Goal: Task Accomplishment & Management: Complete application form

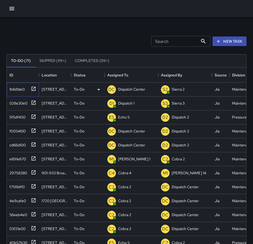
click at [31, 90] on icon at bounding box center [33, 88] width 5 height 5
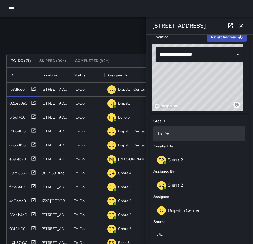
scroll to position [187, 0]
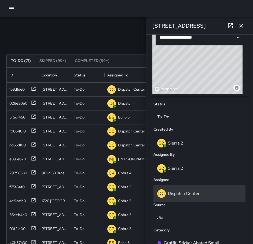
click at [177, 194] on p "Dispatch Center" at bounding box center [184, 193] width 32 height 6
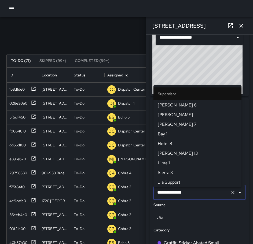
scroll to position [550, 0]
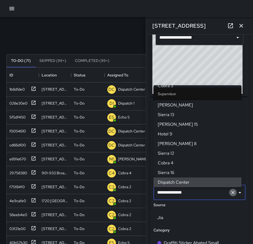
click at [230, 195] on icon "Clear" at bounding box center [232, 192] width 5 height 5
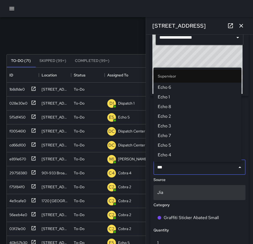
type input "****"
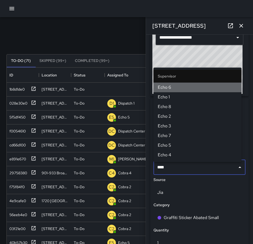
click at [177, 87] on span "Echo 6" at bounding box center [196, 87] width 79 height 6
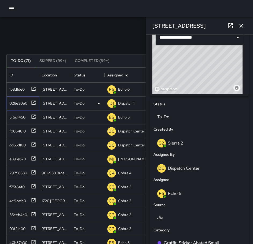
click at [35, 102] on icon at bounding box center [33, 102] width 5 height 5
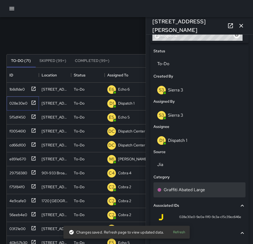
scroll to position [241, 0]
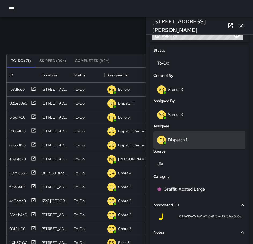
click at [184, 140] on p "Dispatch 1" at bounding box center [177, 140] width 19 height 6
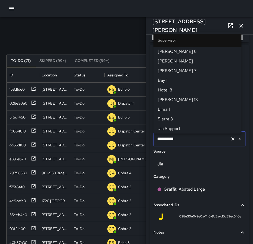
scroll to position [357, 0]
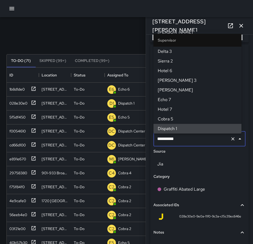
click at [229, 141] on button "Clear" at bounding box center [232, 138] width 7 height 7
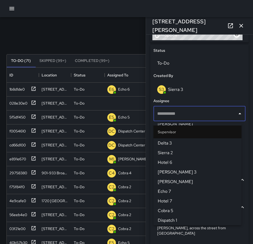
scroll to position [0, 0]
type input "***"
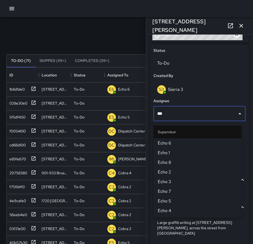
click at [213, 141] on span "Echo 6" at bounding box center [196, 143] width 79 height 6
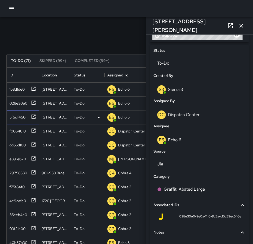
click at [35, 117] on icon at bounding box center [33, 116] width 5 height 5
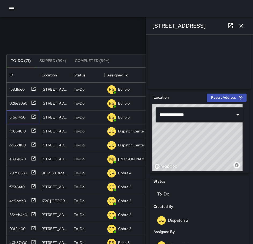
scroll to position [80, 0]
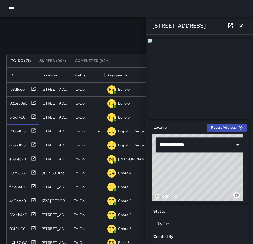
click at [34, 130] on icon at bounding box center [33, 130] width 5 height 5
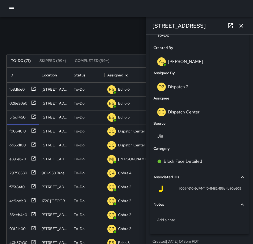
scroll to position [277, 0]
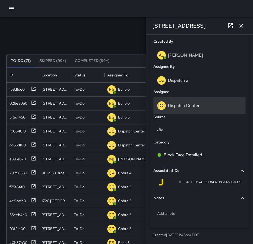
click at [191, 102] on div "DC Dispatch Center" at bounding box center [199, 105] width 84 height 9
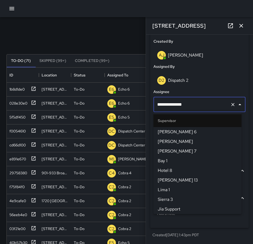
scroll to position [550, 0]
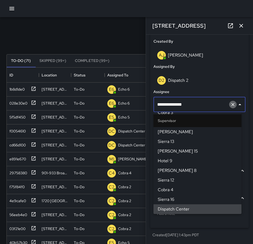
click at [230, 103] on icon "Clear" at bounding box center [232, 104] width 5 height 5
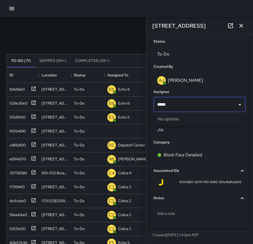
type input "****"
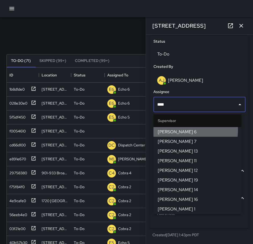
click at [170, 131] on span "[PERSON_NAME] 6" at bounding box center [196, 132] width 79 height 6
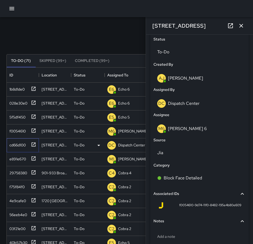
click at [35, 144] on icon at bounding box center [34, 144] width 4 height 4
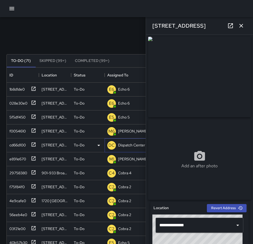
click at [130, 144] on p "Dispatch Center" at bounding box center [131, 144] width 27 height 5
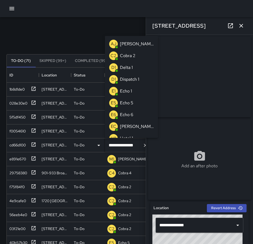
scroll to position [336, 0]
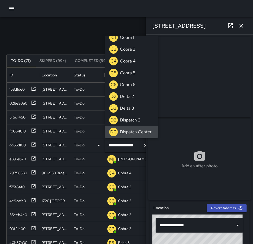
click at [144, 146] on icon "Clear" at bounding box center [144, 144] width 5 height 5
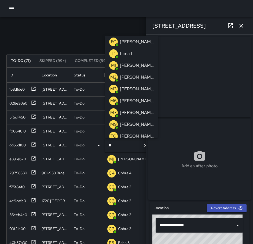
scroll to position [0, 0]
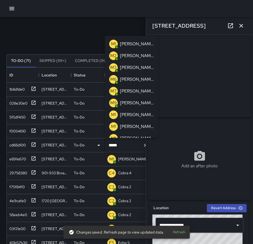
type input "******"
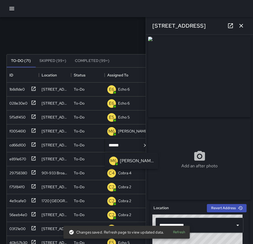
click at [123, 161] on p "[PERSON_NAME] 6" at bounding box center [137, 160] width 34 height 6
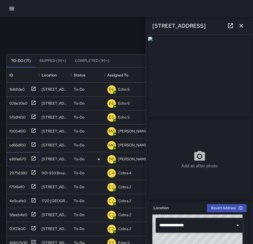
click at [35, 159] on icon at bounding box center [33, 158] width 5 height 5
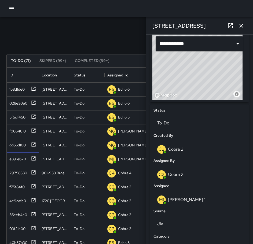
scroll to position [187, 0]
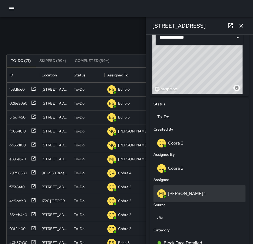
click at [180, 197] on div "M1 [PERSON_NAME] 1" at bounding box center [199, 193] width 84 height 9
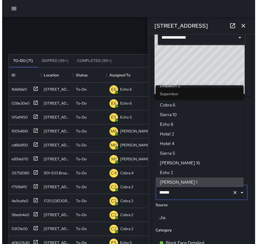
scroll to position [0, 0]
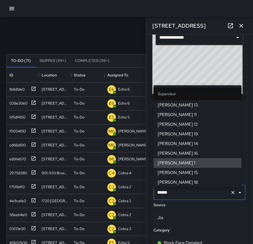
type input "****"
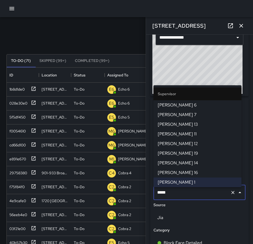
click at [171, 103] on span "[PERSON_NAME] 6" at bounding box center [196, 105] width 79 height 6
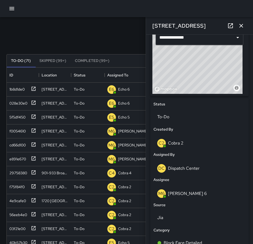
click at [242, 27] on icon "button" at bounding box center [241, 26] width 4 height 4
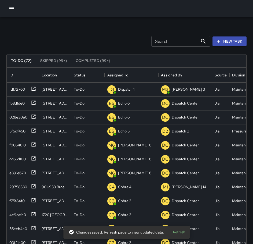
click at [16, 9] on button "button" at bounding box center [11, 8] width 11 height 11
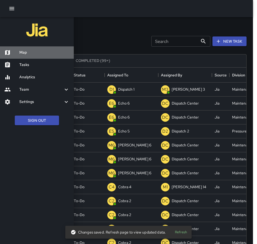
click at [24, 53] on h6 "Map" at bounding box center [44, 53] width 50 height 6
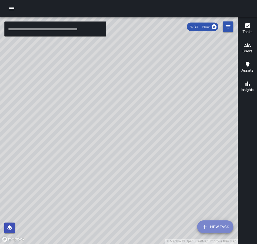
click at [210, 224] on button "New Task" at bounding box center [215, 226] width 36 height 13
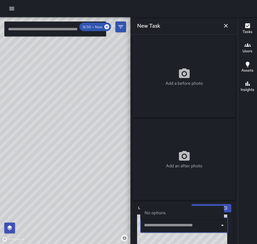
click at [197, 226] on input "text" at bounding box center [179, 225] width 75 height 10
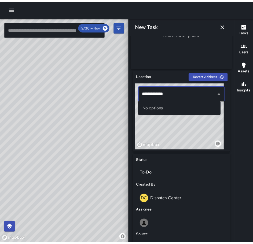
scroll to position [134, 0]
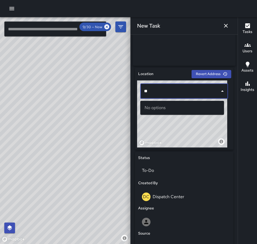
type input "*"
click at [202, 77] on button "Revert Address" at bounding box center [211, 74] width 40 height 8
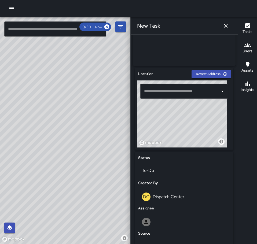
click at [178, 94] on input "text" at bounding box center [179, 91] width 75 height 10
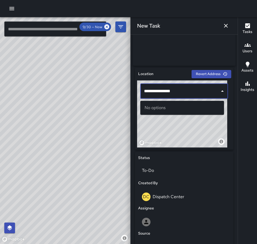
type input "**********"
click at [219, 93] on icon "Close" at bounding box center [222, 91] width 6 height 6
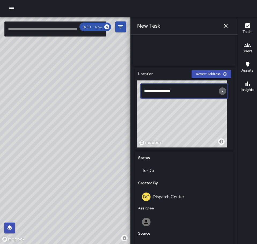
click at [219, 93] on icon "Open" at bounding box center [222, 91] width 6 height 6
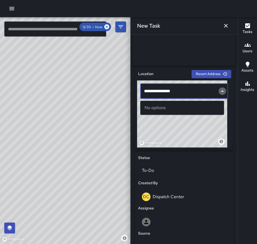
click at [219, 93] on icon "Close" at bounding box center [222, 91] width 6 height 6
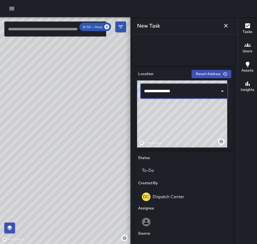
click at [226, 27] on icon "button" at bounding box center [225, 25] width 6 height 6
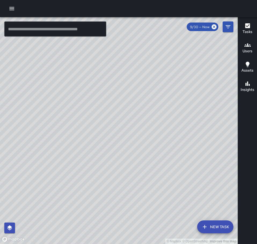
drag, startPoint x: 145, startPoint y: 121, endPoint x: 96, endPoint y: 122, distance: 49.6
click at [96, 122] on div "© Mapbox © OpenStreetMap Improve this map" at bounding box center [118, 130] width 237 height 227
drag, startPoint x: 86, startPoint y: 103, endPoint x: 135, endPoint y: 166, distance: 79.6
click at [135, 166] on div "© Mapbox © OpenStreetMap Improve this map" at bounding box center [118, 130] width 237 height 227
drag, startPoint x: 104, startPoint y: 180, endPoint x: 134, endPoint y: 126, distance: 61.3
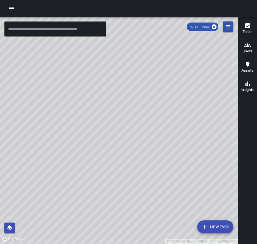
click at [139, 122] on div "© Mapbox © OpenStreetMap Improve this map" at bounding box center [118, 130] width 237 height 227
drag, startPoint x: 94, startPoint y: 170, endPoint x: 76, endPoint y: 256, distance: 87.9
click at [76, 243] on html "© Mapbox © OpenStreetMap Improve this map ​ New Task 9/30 — Now Map Layers Task…" at bounding box center [128, 122] width 257 height 244
drag, startPoint x: 144, startPoint y: 166, endPoint x: 47, endPoint y: 186, distance: 98.7
click at [47, 188] on div "© Mapbox © OpenStreetMap Improve this map" at bounding box center [118, 130] width 237 height 227
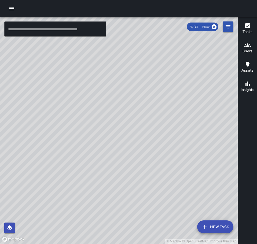
drag, startPoint x: 60, startPoint y: 149, endPoint x: 116, endPoint y: 132, distance: 58.7
click at [116, 132] on div "© Mapbox © OpenStreetMap Improve this map" at bounding box center [118, 130] width 237 height 227
click at [8, 3] on div at bounding box center [128, 8] width 257 height 17
click at [14, 8] on icon "button" at bounding box center [11, 8] width 5 height 3
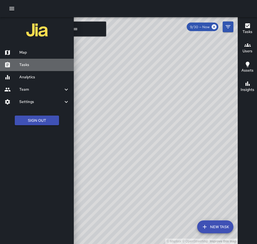
click at [25, 64] on h6 "Tasks" at bounding box center [44, 65] width 50 height 6
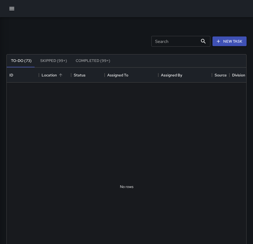
scroll to position [223, 235]
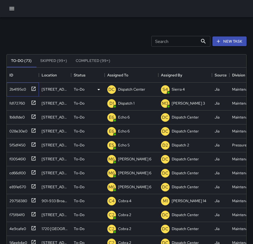
click at [36, 87] on div "2b4195c0" at bounding box center [23, 89] width 32 height 14
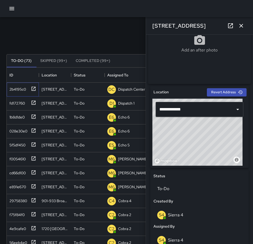
scroll to position [107, 0]
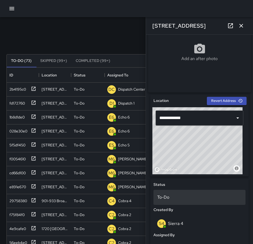
click at [182, 199] on p "To-Do" at bounding box center [199, 197] width 84 height 6
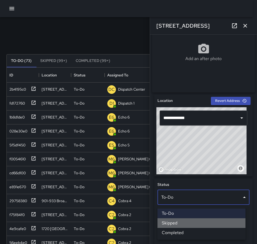
click at [180, 222] on li "Skipped" at bounding box center [201, 223] width 88 height 10
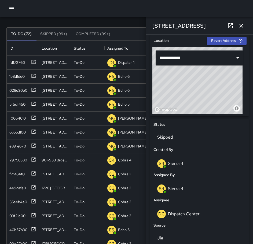
scroll to position [153, 0]
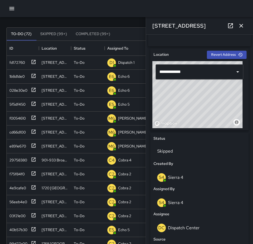
click at [240, 26] on icon "button" at bounding box center [241, 25] width 6 height 6
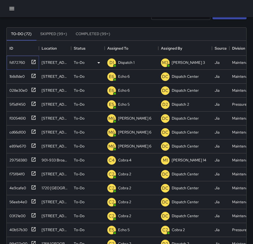
click at [35, 62] on icon at bounding box center [33, 61] width 5 height 5
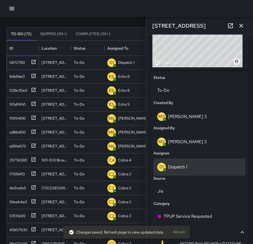
scroll to position [214, 0]
click at [187, 174] on div "D1 Dispatch 1" at bounding box center [199, 166] width 92 height 17
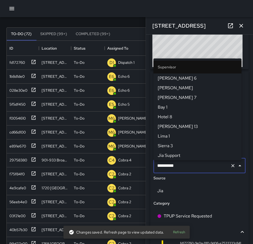
scroll to position [357, 0]
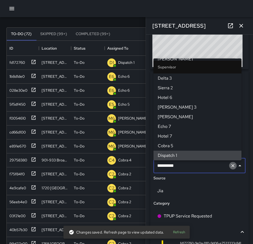
click at [229, 168] on button "Clear" at bounding box center [232, 165] width 7 height 7
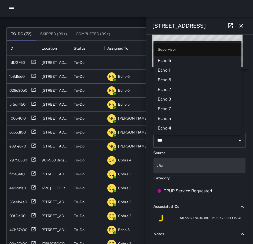
type input "****"
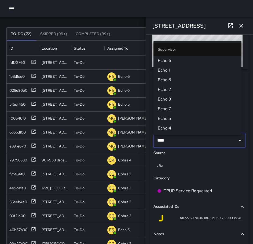
click at [176, 73] on span "Echo 1" at bounding box center [196, 70] width 79 height 6
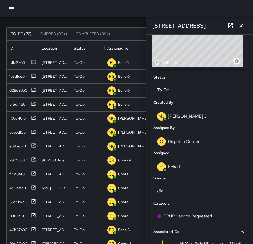
click at [243, 23] on icon "button" at bounding box center [241, 25] width 6 height 6
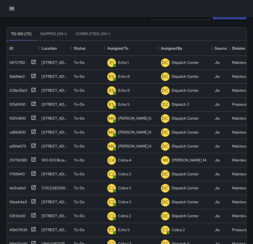
click at [235, 18] on button "New Task" at bounding box center [229, 15] width 34 height 10
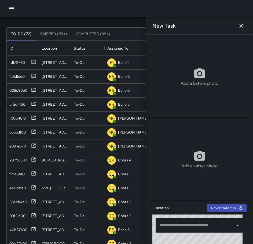
click at [200, 227] on input "text" at bounding box center [195, 225] width 75 height 10
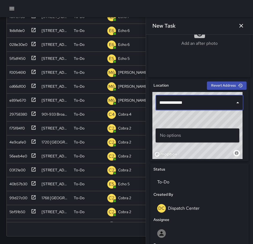
scroll to position [124, 0]
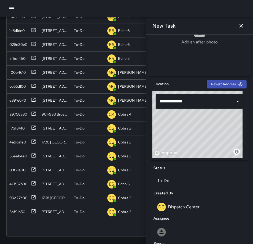
click at [177, 138] on div "© Mapbox © OpenStreetMap Improve this map" at bounding box center [197, 124] width 90 height 67
drag, startPoint x: 193, startPoint y: 144, endPoint x: 169, endPoint y: 111, distance: 40.4
click at [169, 112] on div "**********" at bounding box center [199, 124] width 94 height 67
drag, startPoint x: 207, startPoint y: 146, endPoint x: 219, endPoint y: 109, distance: 39.1
click at [219, 109] on div "**********" at bounding box center [199, 124] width 94 height 67
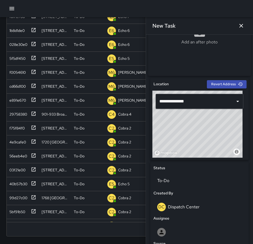
drag, startPoint x: 207, startPoint y: 132, endPoint x: 200, endPoint y: 131, distance: 6.3
click at [200, 131] on div "© Mapbox © OpenStreetMap Improve this map" at bounding box center [197, 124] width 90 height 67
drag, startPoint x: 196, startPoint y: 140, endPoint x: 187, endPoint y: 137, distance: 9.3
click at [187, 137] on div "© Mapbox © OpenStreetMap Improve this map" at bounding box center [197, 124] width 90 height 67
click at [192, 140] on div "© Mapbox © OpenStreetMap Improve this map" at bounding box center [197, 124] width 90 height 67
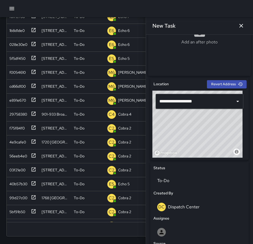
type input "**********"
click at [194, 142] on div "© Mapbox © OpenStreetMap Improve this map" at bounding box center [197, 124] width 90 height 67
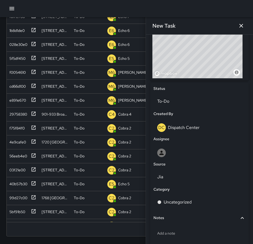
scroll to position [204, 0]
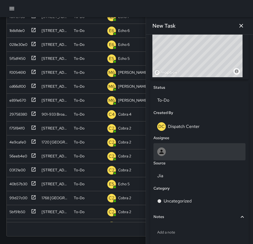
click at [185, 156] on div at bounding box center [199, 151] width 84 height 9
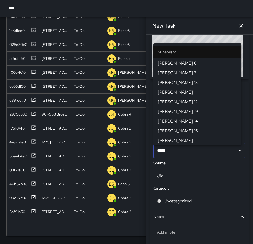
type input "******"
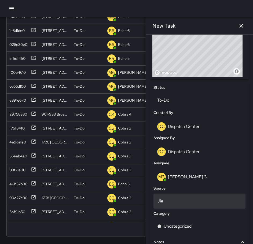
click at [176, 203] on p "Jia" at bounding box center [199, 201] width 84 height 6
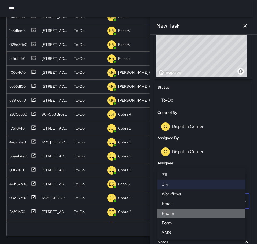
click at [177, 214] on li "Phone" at bounding box center [201, 213] width 88 height 10
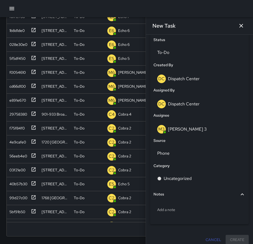
scroll to position [258, 0]
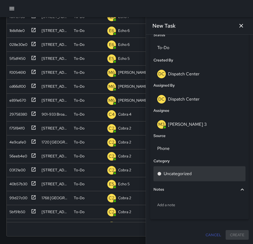
click at [181, 178] on div "Uncategorized" at bounding box center [199, 173] width 92 height 15
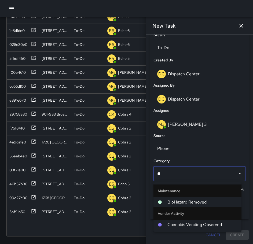
type input "***"
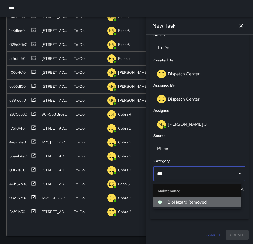
click at [172, 201] on span "BioHazard Removed" at bounding box center [202, 202] width 70 height 6
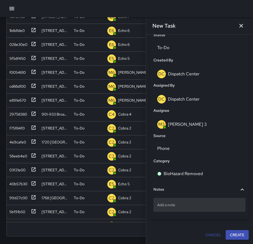
click at [177, 205] on p "Add a note" at bounding box center [199, 204] width 84 height 5
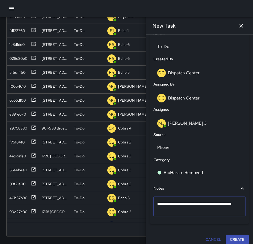
type textarea "**********"
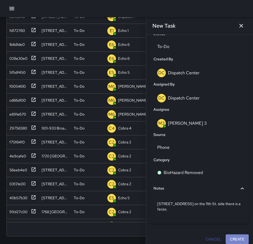
click at [234, 240] on button "Create" at bounding box center [236, 239] width 23 height 10
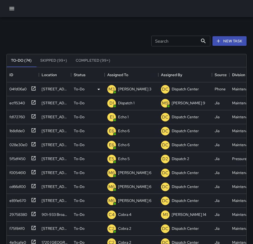
scroll to position [0, 0]
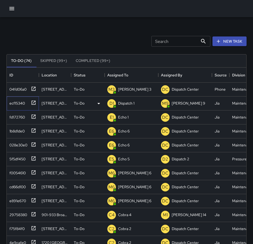
click at [33, 103] on icon at bounding box center [34, 102] width 4 height 4
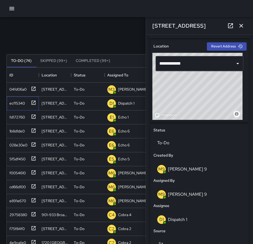
scroll to position [187, 0]
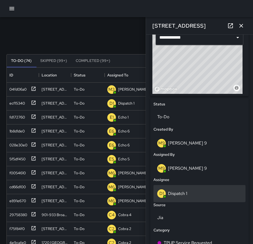
click at [184, 193] on p "Dispatch 1" at bounding box center [177, 193] width 19 height 6
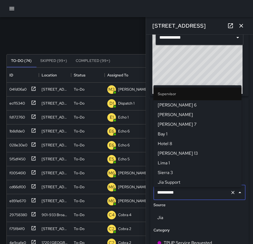
scroll to position [357, 0]
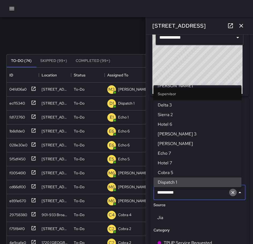
click at [230, 195] on icon "Clear" at bounding box center [232, 192] width 5 height 5
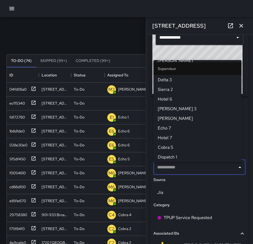
scroll to position [0, 0]
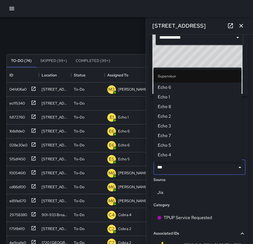
type input "****"
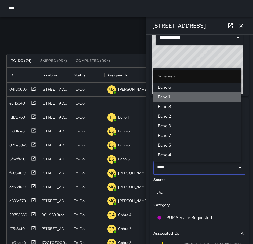
click at [213, 97] on span "Echo 1" at bounding box center [196, 97] width 79 height 6
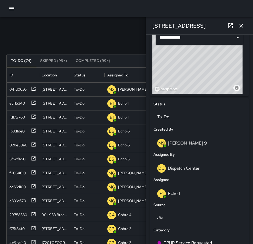
click at [239, 26] on icon "button" at bounding box center [241, 25] width 6 height 6
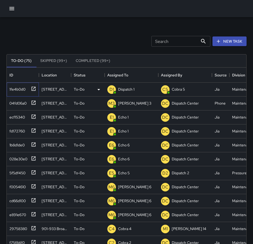
click at [33, 88] on icon at bounding box center [33, 88] width 5 height 5
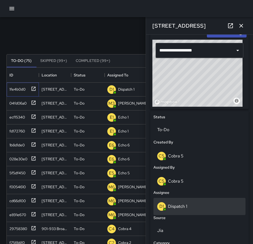
scroll to position [187, 0]
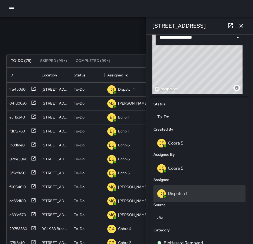
click at [189, 198] on div "D1 Dispatch 1" at bounding box center [199, 193] width 84 height 9
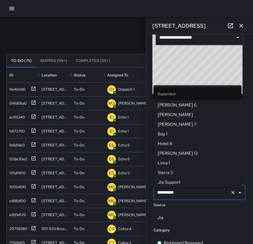
scroll to position [357, 0]
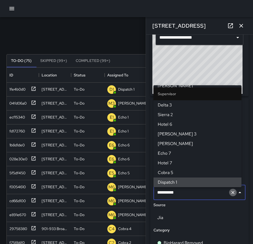
click at [230, 194] on icon "Clear" at bounding box center [232, 192] width 5 height 5
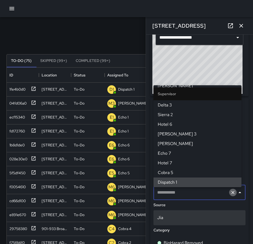
scroll to position [0, 0]
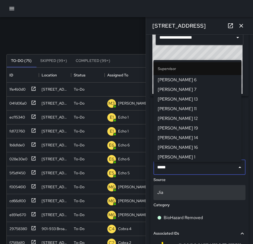
type input "******"
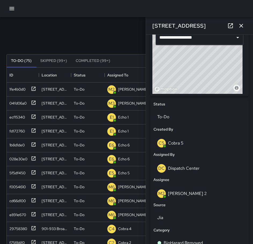
click at [243, 26] on icon "button" at bounding box center [241, 25] width 6 height 6
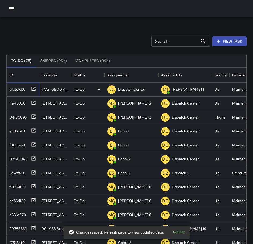
click at [34, 87] on icon at bounding box center [33, 88] width 5 height 5
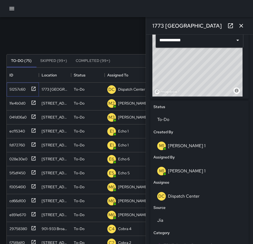
scroll to position [194, 0]
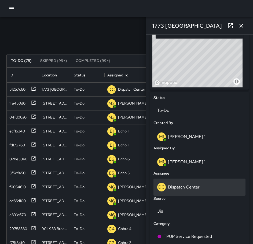
click at [204, 193] on div "DC Dispatch Center" at bounding box center [199, 186] width 92 height 17
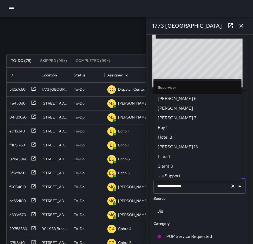
scroll to position [550, 0]
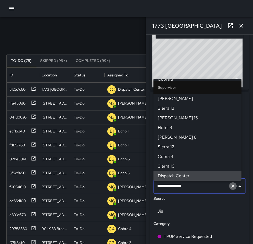
click at [230, 189] on icon "Clear" at bounding box center [232, 185] width 5 height 5
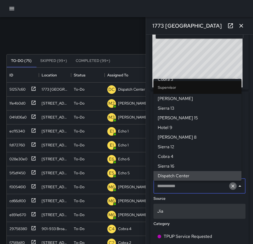
scroll to position [0, 0]
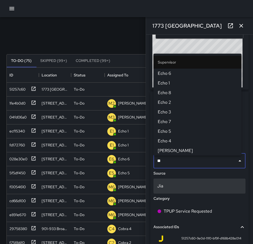
type input "***"
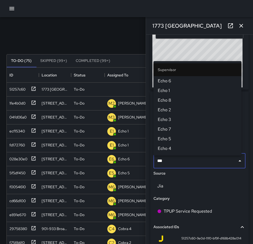
click at [177, 90] on span "Echo 1" at bounding box center [196, 90] width 79 height 6
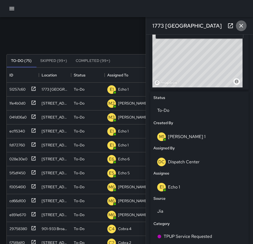
click at [242, 25] on icon "button" at bounding box center [241, 25] width 6 height 6
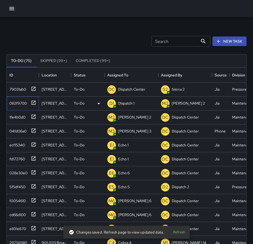
click at [33, 103] on icon at bounding box center [33, 102] width 5 height 5
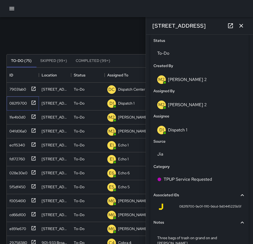
scroll to position [268, 0]
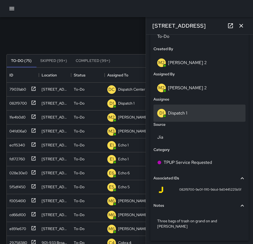
click at [178, 116] on p "Dispatch 1" at bounding box center [177, 113] width 19 height 6
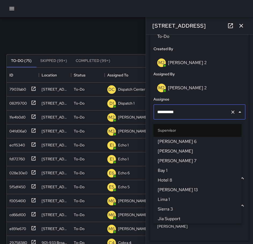
scroll to position [357, 0]
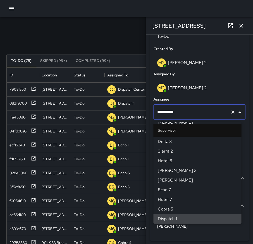
click at [230, 113] on icon "Clear" at bounding box center [232, 111] width 5 height 5
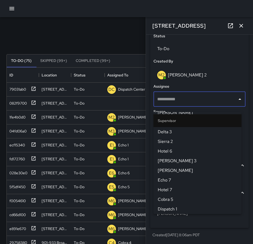
scroll to position [252, 0]
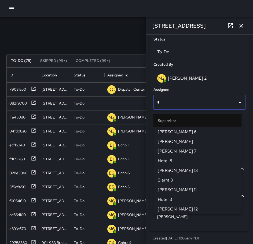
type input "**"
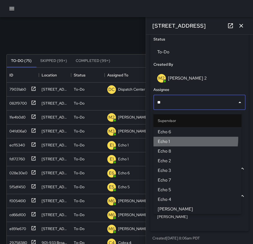
click at [182, 139] on span "Echo 1" at bounding box center [196, 141] width 79 height 6
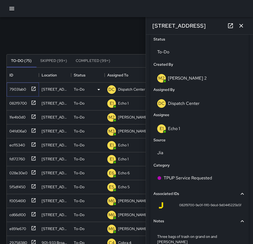
click at [35, 88] on icon at bounding box center [33, 88] width 5 height 5
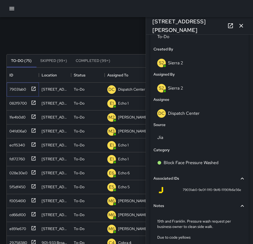
scroll to position [268, 0]
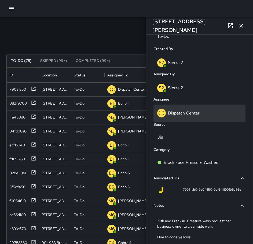
click at [186, 115] on p "Dispatch Center" at bounding box center [184, 113] width 32 height 6
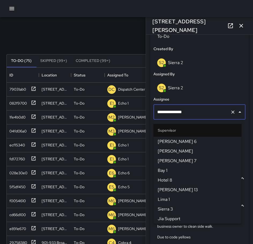
scroll to position [550, 0]
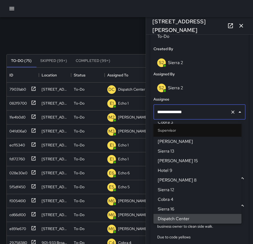
click at [230, 113] on icon "Clear" at bounding box center [232, 111] width 5 height 5
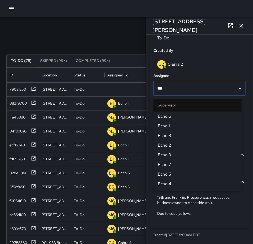
type input "****"
click at [176, 175] on span "Echo 5" at bounding box center [196, 174] width 79 height 6
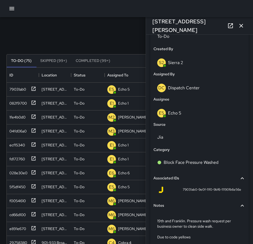
click at [242, 25] on icon "button" at bounding box center [241, 25] width 6 height 6
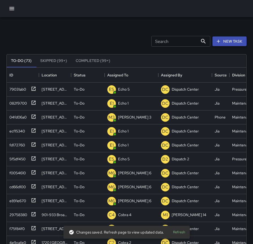
click at [225, 40] on button "New Task" at bounding box center [229, 41] width 34 height 10
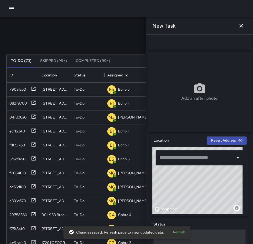
scroll to position [107, 0]
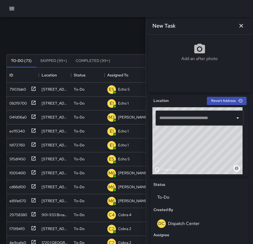
click at [204, 119] on input "text" at bounding box center [195, 118] width 75 height 10
drag, startPoint x: 183, startPoint y: 164, endPoint x: 216, endPoint y: 136, distance: 43.5
click at [216, 136] on div "© Mapbox © OpenStreetMap Improve this map" at bounding box center [197, 140] width 90 height 67
drag, startPoint x: 201, startPoint y: 159, endPoint x: 184, endPoint y: 145, distance: 22.5
click at [184, 145] on div "© Mapbox © OpenStreetMap Improve this map" at bounding box center [197, 140] width 90 height 67
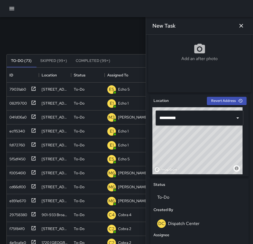
drag, startPoint x: 170, startPoint y: 159, endPoint x: 226, endPoint y: 143, distance: 57.5
click at [226, 143] on div "© Mapbox © OpenStreetMap Improve this map" at bounding box center [197, 140] width 90 height 67
click at [197, 142] on div "© Mapbox © OpenStreetMap Improve this map" at bounding box center [197, 140] width 90 height 67
drag, startPoint x: 172, startPoint y: 155, endPoint x: 195, endPoint y: 164, distance: 24.2
click at [195, 164] on div "© Mapbox © OpenStreetMap Improve this map" at bounding box center [197, 140] width 90 height 67
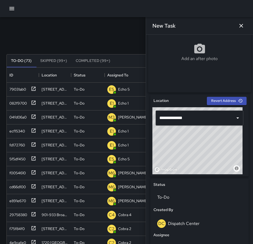
type input "**********"
drag, startPoint x: 192, startPoint y: 164, endPoint x: 199, endPoint y: 149, distance: 17.3
click at [199, 149] on div "© Mapbox © OpenStreetMap Improve this map" at bounding box center [197, 140] width 90 height 67
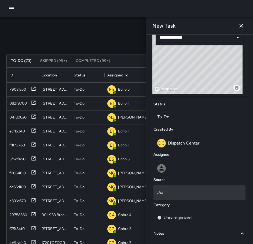
scroll to position [214, 0]
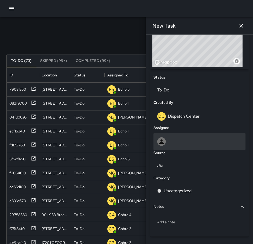
click at [173, 141] on div at bounding box center [199, 141] width 84 height 9
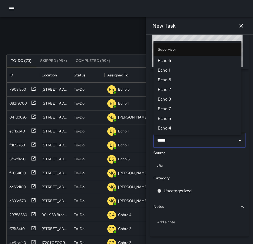
type input "******"
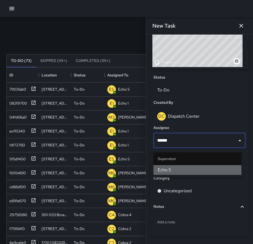
click at [188, 170] on span "Echo 5" at bounding box center [196, 170] width 79 height 6
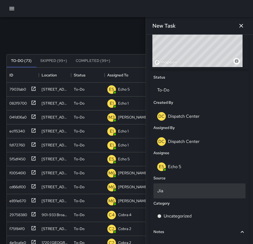
click at [186, 194] on p "Jia" at bounding box center [199, 190] width 84 height 6
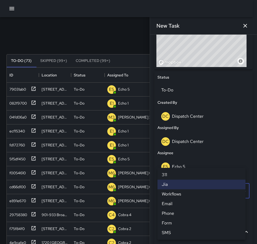
click at [175, 231] on li "SMS" at bounding box center [201, 233] width 88 height 10
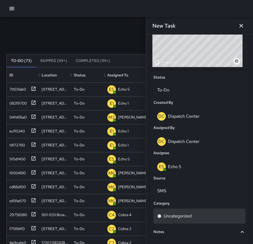
scroll to position [4, 4]
click at [183, 218] on p "Uncategorized" at bounding box center [177, 216] width 28 height 6
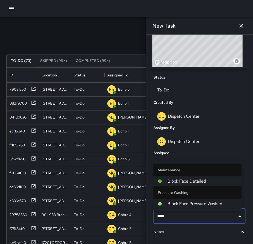
type input "*****"
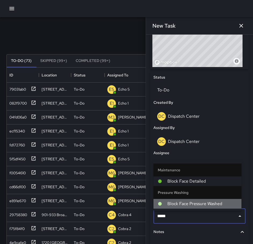
click at [181, 203] on span "Block Face Pressure Washed" at bounding box center [202, 203] width 70 height 6
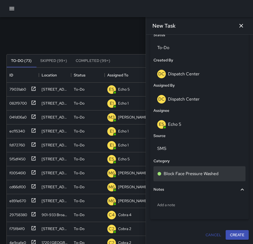
scroll to position [259, 0]
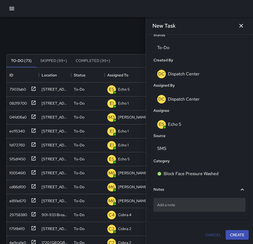
click at [189, 204] on p "Add a note" at bounding box center [199, 204] width 84 height 5
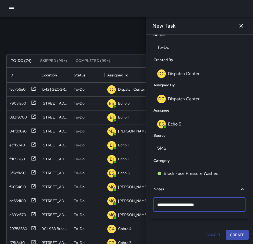
type textarea "**********"
click at [228, 235] on button "Create" at bounding box center [236, 235] width 23 height 10
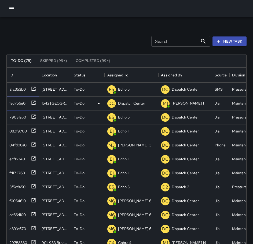
click at [35, 100] on icon at bounding box center [33, 102] width 5 height 5
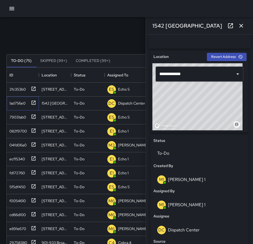
scroll to position [161, 0]
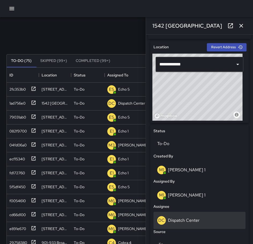
click at [182, 223] on p "Dispatch Center" at bounding box center [184, 220] width 32 height 6
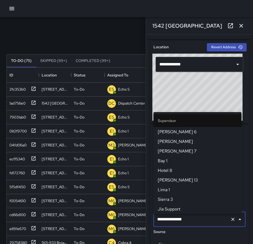
scroll to position [550, 0]
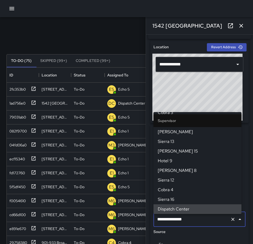
click at [231, 221] on icon "Clear" at bounding box center [232, 218] width 3 height 3
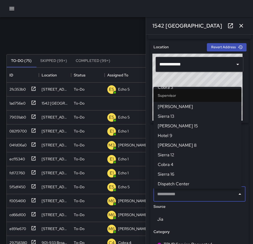
scroll to position [0, 0]
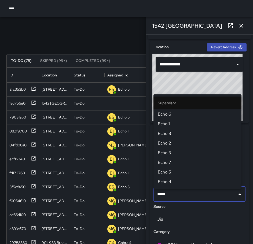
type input "******"
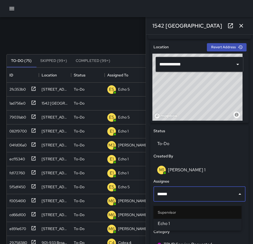
click at [228, 221] on span "Echo 1" at bounding box center [196, 223] width 79 height 6
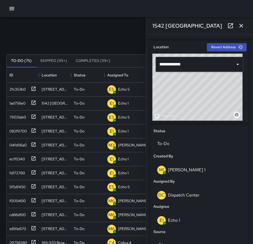
click at [242, 27] on icon "button" at bounding box center [241, 25] width 6 height 6
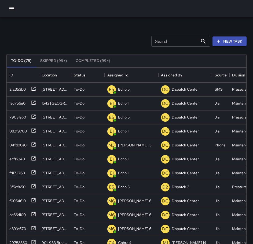
click at [220, 39] on icon "button" at bounding box center [217, 41] width 5 height 5
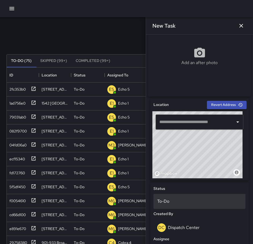
scroll to position [107, 0]
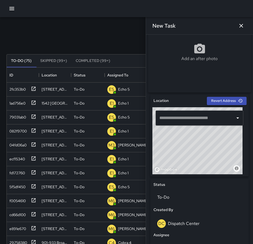
drag, startPoint x: 190, startPoint y: 152, endPoint x: 210, endPoint y: 119, distance: 38.2
click at [210, 119] on div "© Mapbox © OpenStreetMap Improve this map ​" at bounding box center [199, 140] width 94 height 67
drag, startPoint x: 189, startPoint y: 157, endPoint x: 203, endPoint y: 148, distance: 17.2
click at [203, 148] on div "© Mapbox © OpenStreetMap Improve this map" at bounding box center [197, 140] width 90 height 67
drag, startPoint x: 188, startPoint y: 160, endPoint x: 240, endPoint y: 183, distance: 56.8
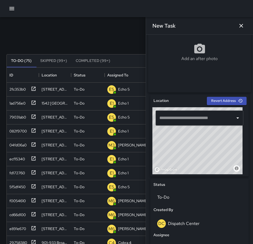
click at [240, 183] on div "Location Revert Address © Mapbox © OpenStreetMap Improve this map ​ Status To-D…" at bounding box center [199, 222] width 98 height 255
drag, startPoint x: 226, startPoint y: 161, endPoint x: 178, endPoint y: 134, distance: 55.2
click at [164, 131] on div "© Mapbox © OpenStreetMap Improve this map" at bounding box center [197, 140] width 90 height 67
click at [190, 150] on div "© Mapbox © OpenStreetMap Improve this map" at bounding box center [197, 140] width 90 height 67
type input "**********"
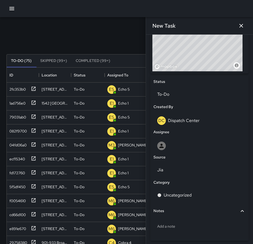
scroll to position [214, 0]
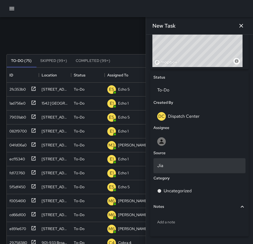
click at [176, 169] on p "Jia" at bounding box center [199, 165] width 84 height 6
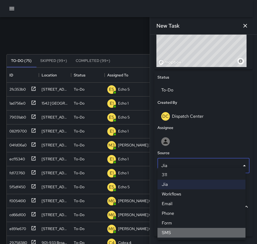
click at [183, 231] on li "SMS" at bounding box center [201, 233] width 88 height 10
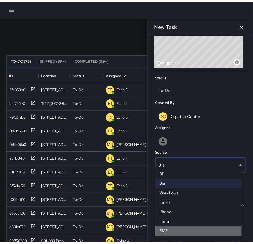
scroll to position [4, 4]
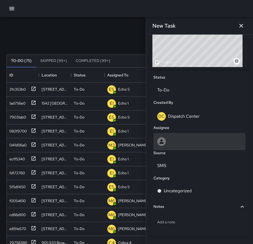
click at [173, 139] on div at bounding box center [199, 141] width 84 height 9
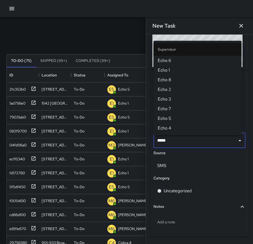
type input "******"
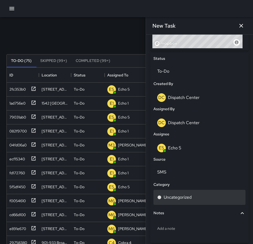
scroll to position [259, 0]
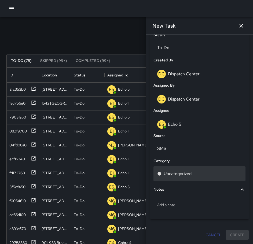
click at [179, 173] on p "Uncategorized" at bounding box center [177, 173] width 28 height 6
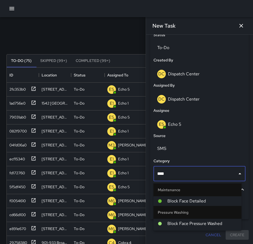
type input "*****"
click at [187, 224] on span "Block Face Pressure Washed" at bounding box center [202, 223] width 70 height 6
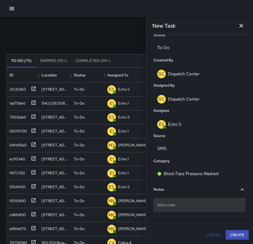
click at [179, 205] on p "Add a note" at bounding box center [199, 204] width 84 height 5
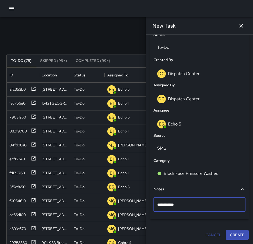
type textarea "**********"
click at [230, 237] on button "Create" at bounding box center [236, 235] width 23 height 10
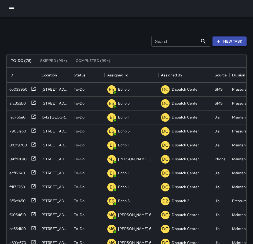
click at [230, 42] on button "New Task" at bounding box center [229, 41] width 34 height 10
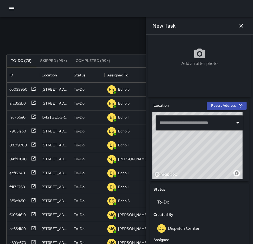
scroll to position [107, 0]
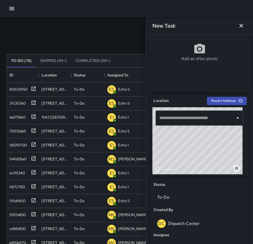
drag, startPoint x: 190, startPoint y: 155, endPoint x: 217, endPoint y: 104, distance: 58.0
click at [217, 104] on div "Location Revert Address © Mapbox © OpenStreetMap Improve this map ​" at bounding box center [199, 136] width 98 height 82
drag, startPoint x: 204, startPoint y: 137, endPoint x: 221, endPoint y: 135, distance: 17.8
click at [221, 135] on div "© Mapbox © OpenStreetMap Improve this map" at bounding box center [197, 140] width 90 height 67
drag, startPoint x: 214, startPoint y: 133, endPoint x: 168, endPoint y: 168, distance: 57.4
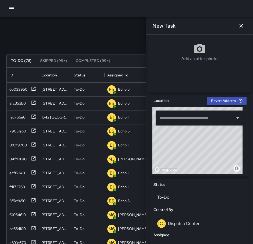
click at [168, 168] on div "© Mapbox © OpenStreetMap Improve this map" at bounding box center [197, 140] width 90 height 67
click at [176, 150] on div "© Mapbox © OpenStreetMap Improve this map" at bounding box center [197, 140] width 90 height 67
drag, startPoint x: 191, startPoint y: 155, endPoint x: 175, endPoint y: 149, distance: 16.9
click at [175, 149] on div "© Mapbox © OpenStreetMap Improve this map" at bounding box center [197, 140] width 90 height 67
drag, startPoint x: 195, startPoint y: 160, endPoint x: 190, endPoint y: 153, distance: 9.0
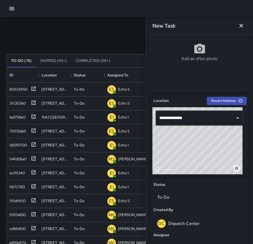
click at [190, 153] on div "© Mapbox © OpenStreetMap Improve this map" at bounding box center [197, 140] width 90 height 67
click at [204, 147] on div "© Mapbox © OpenStreetMap Improve this map" at bounding box center [197, 140] width 90 height 67
click at [207, 144] on div "© Mapbox © OpenStreetMap Improve this map" at bounding box center [197, 140] width 90 height 67
drag, startPoint x: 208, startPoint y: 155, endPoint x: 193, endPoint y: 151, distance: 15.2
click at [193, 151] on div "© Mapbox © OpenStreetMap Improve this map" at bounding box center [197, 140] width 90 height 67
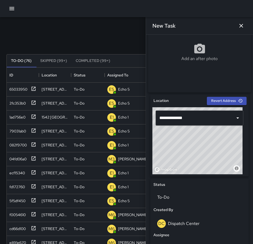
drag, startPoint x: 208, startPoint y: 157, endPoint x: 190, endPoint y: 152, distance: 19.0
click at [190, 152] on div "© Mapbox © OpenStreetMap Improve this map" at bounding box center [197, 140] width 90 height 67
drag, startPoint x: 198, startPoint y: 166, endPoint x: 188, endPoint y: 162, distance: 10.8
click at [188, 162] on div "© Mapbox © OpenStreetMap Improve this map" at bounding box center [197, 140] width 90 height 67
drag, startPoint x: 200, startPoint y: 167, endPoint x: 195, endPoint y: 159, distance: 10.3
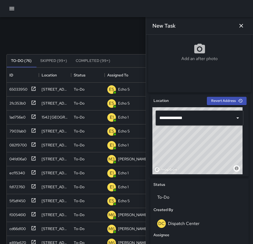
click at [195, 159] on div "© Mapbox © OpenStreetMap Improve this map" at bounding box center [197, 140] width 90 height 67
drag, startPoint x: 195, startPoint y: 166, endPoint x: 222, endPoint y: 155, distance: 28.8
click at [222, 155] on div "© Mapbox © OpenStreetMap Improve this map" at bounding box center [197, 140] width 90 height 67
drag, startPoint x: 211, startPoint y: 158, endPoint x: 206, endPoint y: 159, distance: 5.1
click at [206, 159] on div "© Mapbox © OpenStreetMap Improve this map" at bounding box center [197, 140] width 90 height 67
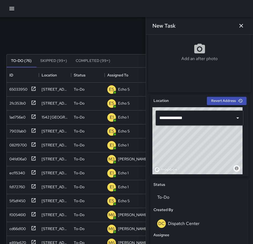
drag, startPoint x: 209, startPoint y: 159, endPoint x: 203, endPoint y: 157, distance: 6.0
click at [203, 157] on div "© Mapbox © OpenStreetMap Improve this map" at bounding box center [197, 140] width 90 height 67
drag, startPoint x: 205, startPoint y: 161, endPoint x: 203, endPoint y: 179, distance: 18.0
click at [203, 179] on div "**********" at bounding box center [199, 222] width 98 height 255
drag, startPoint x: 201, startPoint y: 172, endPoint x: 211, endPoint y: 151, distance: 23.3
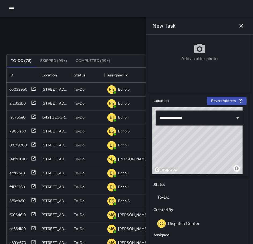
click at [211, 151] on div "© Mapbox © OpenStreetMap Improve this map" at bounding box center [197, 140] width 90 height 67
type input "**********"
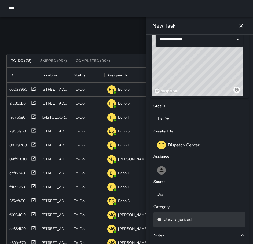
scroll to position [214, 0]
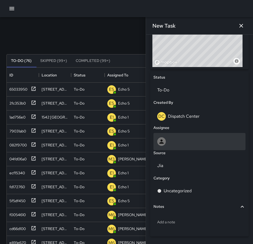
click at [187, 138] on div at bounding box center [199, 141] width 92 height 17
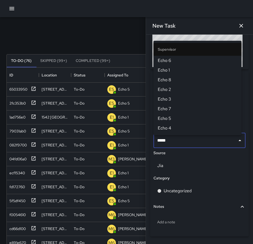
type input "******"
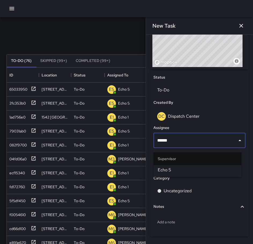
click at [184, 176] on ul "Supervisor Echo 5" at bounding box center [197, 163] width 88 height 27
click at [182, 170] on span "Echo 5" at bounding box center [196, 170] width 79 height 6
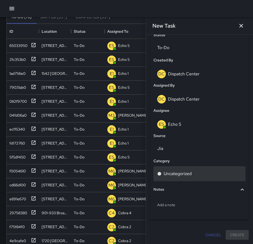
scroll to position [54, 0]
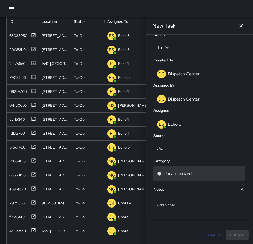
click at [198, 172] on div "Uncategorized" at bounding box center [199, 173] width 84 height 6
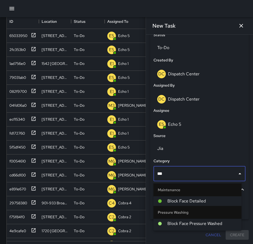
type input "****"
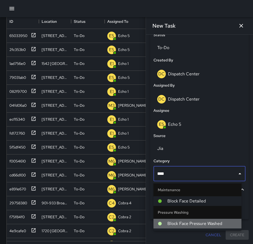
click at [188, 219] on li "Block Face Pressure Washed" at bounding box center [197, 224] width 88 height 10
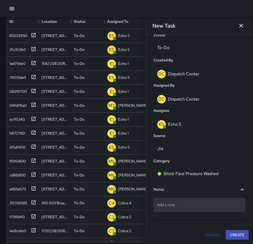
click at [193, 207] on p "Add a note" at bounding box center [199, 204] width 84 height 5
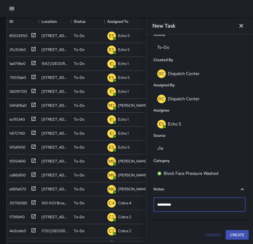
type textarea "**********"
click at [238, 237] on button "Create" at bounding box center [236, 235] width 23 height 10
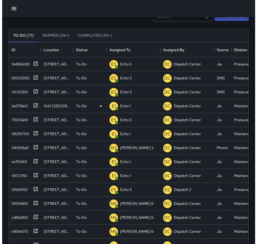
scroll to position [0, 0]
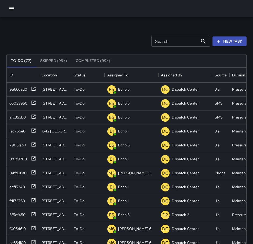
click at [10, 10] on icon "button" at bounding box center [11, 8] width 5 height 3
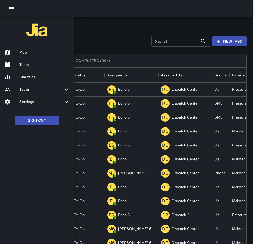
click at [22, 52] on h6 "Map" at bounding box center [44, 53] width 50 height 6
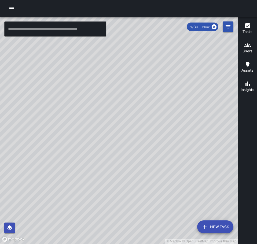
drag, startPoint x: 158, startPoint y: 127, endPoint x: 88, endPoint y: 121, distance: 70.2
click at [88, 121] on div "© Mapbox © OpenStreetMap Improve this map" at bounding box center [118, 130] width 237 height 227
drag, startPoint x: 66, startPoint y: 123, endPoint x: 119, endPoint y: 163, distance: 65.9
click at [119, 163] on div "© Mapbox © OpenStreetMap Improve this map" at bounding box center [118, 130] width 237 height 227
drag, startPoint x: 77, startPoint y: 169, endPoint x: 124, endPoint y: 174, distance: 47.2
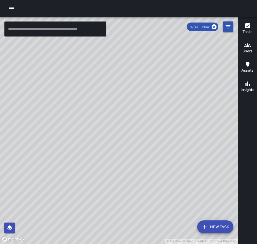
click at [124, 174] on div "© Mapbox © OpenStreetMap Improve this map" at bounding box center [118, 130] width 237 height 227
click at [13, 7] on icon "button" at bounding box center [11, 8] width 5 height 3
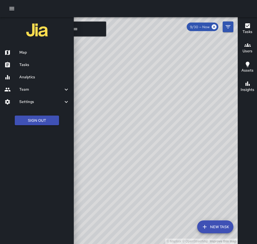
click at [27, 67] on h6 "Tasks" at bounding box center [44, 65] width 50 height 6
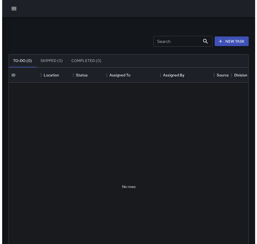
scroll to position [223, 235]
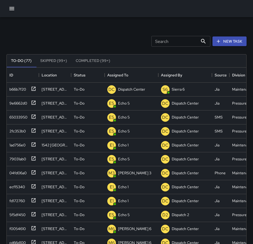
click at [14, 8] on icon "button" at bounding box center [12, 8] width 6 height 6
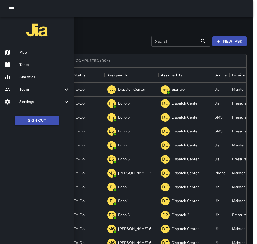
click at [24, 53] on h6 "Map" at bounding box center [44, 53] width 50 height 6
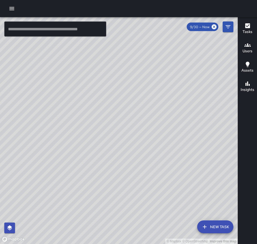
drag, startPoint x: 127, startPoint y: 151, endPoint x: 143, endPoint y: 85, distance: 68.5
click at [146, 82] on div "© Mapbox © OpenStreetMap Improve this map" at bounding box center [118, 130] width 237 height 227
drag, startPoint x: 118, startPoint y: 188, endPoint x: 113, endPoint y: 181, distance: 8.2
click at [157, 149] on div "© Mapbox © OpenStreetMap Improve this map" at bounding box center [118, 130] width 237 height 227
drag, startPoint x: 175, startPoint y: 162, endPoint x: 76, endPoint y: 236, distance: 123.4
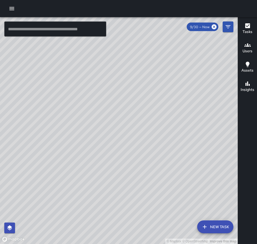
click at [76, 236] on div "© Mapbox © OpenStreetMap Improve this map" at bounding box center [118, 130] width 237 height 227
drag, startPoint x: 77, startPoint y: 199, endPoint x: 147, endPoint y: 70, distance: 145.9
click at [147, 70] on div "© Mapbox © OpenStreetMap Improve this map" at bounding box center [118, 130] width 237 height 227
drag, startPoint x: 119, startPoint y: 153, endPoint x: 133, endPoint y: 171, distance: 22.7
click at [133, 171] on div "© Mapbox © OpenStreetMap Improve this map" at bounding box center [118, 130] width 237 height 227
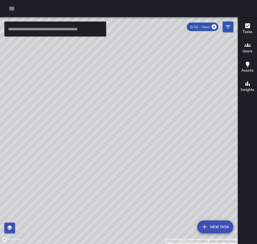
drag, startPoint x: 123, startPoint y: 115, endPoint x: 91, endPoint y: 152, distance: 48.8
click at [91, 152] on div "© Mapbox © OpenStreetMap Improve this map" at bounding box center [118, 130] width 237 height 227
drag, startPoint x: 107, startPoint y: 202, endPoint x: 125, endPoint y: 185, distance: 24.8
click at [125, 185] on div "© Mapbox © OpenStreetMap Improve this map" at bounding box center [118, 130] width 237 height 227
click at [15, 9] on button "button" at bounding box center [11, 8] width 11 height 11
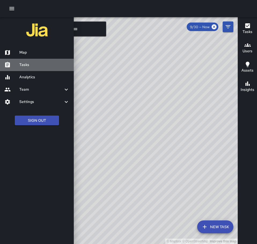
click at [29, 65] on h6 "Tasks" at bounding box center [44, 65] width 50 height 6
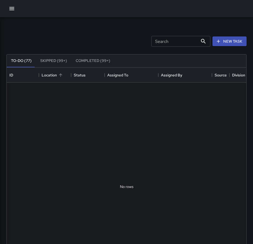
scroll to position [223, 235]
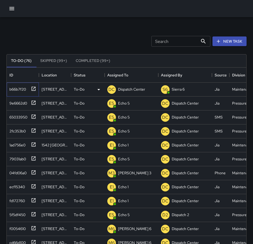
click at [34, 89] on icon at bounding box center [33, 88] width 5 height 5
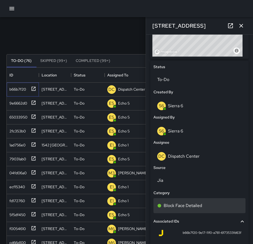
scroll to position [241, 0]
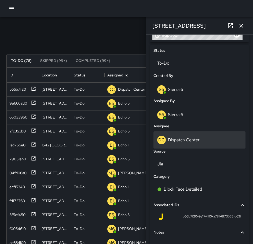
click at [193, 144] on div "DC Dispatch Center" at bounding box center [199, 140] width 84 height 9
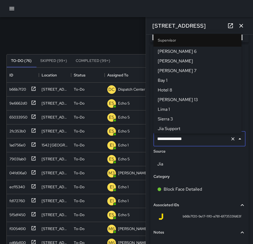
scroll to position [550, 0]
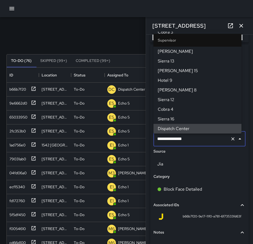
click at [230, 141] on icon "Clear" at bounding box center [232, 138] width 5 height 5
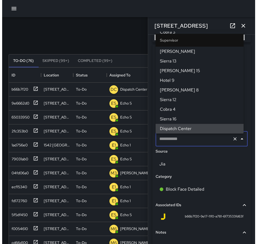
scroll to position [0, 0]
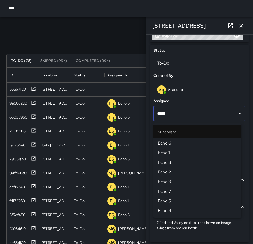
type input "******"
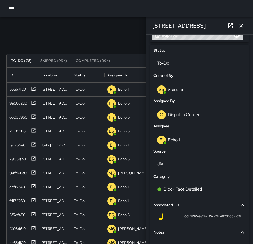
click at [243, 27] on icon "button" at bounding box center [241, 25] width 6 height 6
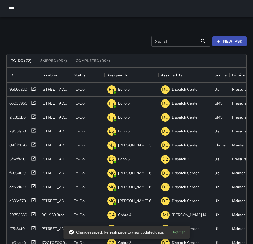
click at [12, 5] on button "button" at bounding box center [11, 8] width 11 height 11
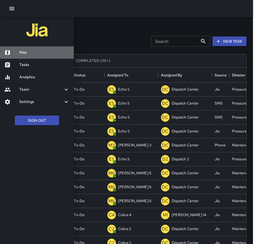
click at [17, 50] on div at bounding box center [11, 52] width 15 height 6
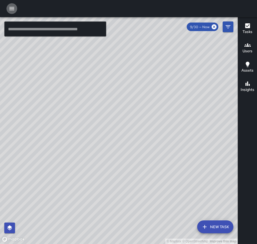
click at [9, 8] on icon "button" at bounding box center [12, 8] width 6 height 6
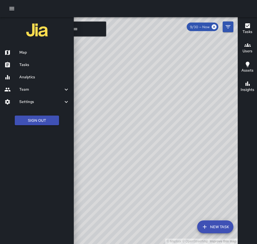
drag, startPoint x: 39, startPoint y: 66, endPoint x: 42, endPoint y: 64, distance: 3.5
click at [40, 66] on h6 "Tasks" at bounding box center [44, 65] width 50 height 6
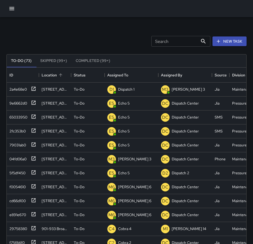
scroll to position [223, 235]
click at [34, 88] on icon at bounding box center [34, 89] width 4 height 4
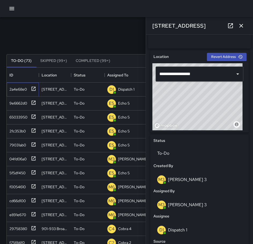
scroll to position [161, 0]
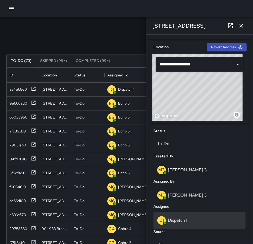
click at [185, 222] on p "Dispatch 1" at bounding box center [177, 220] width 19 height 6
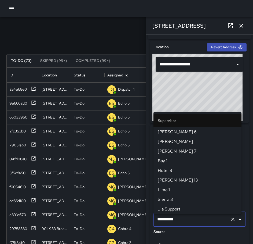
scroll to position [357, 0]
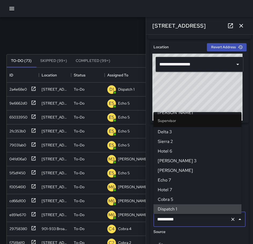
click at [230, 222] on icon "Clear" at bounding box center [232, 218] width 5 height 5
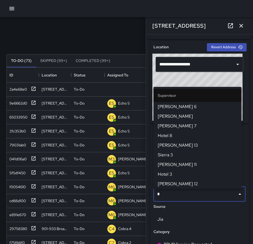
click at [175, 197] on input "*" at bounding box center [195, 194] width 79 height 10
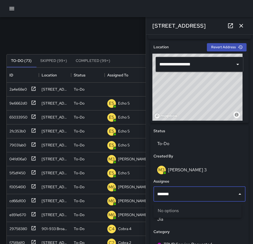
type input "******"
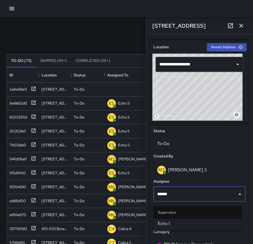
click at [168, 223] on span "Echo 1" at bounding box center [196, 223] width 79 height 6
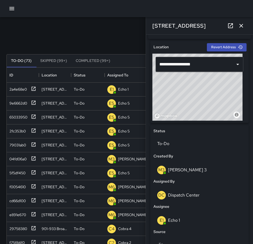
click at [241, 26] on icon "button" at bounding box center [241, 26] width 4 height 4
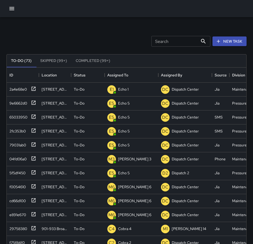
click at [95, 30] on div "Search Search New Task" at bounding box center [126, 41] width 242 height 28
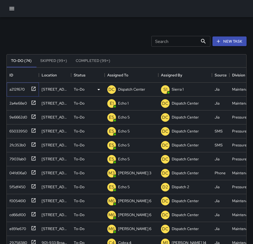
click at [32, 89] on icon at bounding box center [33, 88] width 5 height 5
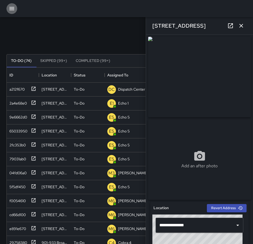
click at [9, 8] on icon "button" at bounding box center [11, 8] width 5 height 3
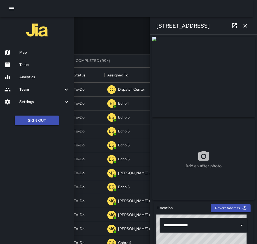
click at [24, 51] on h6 "Map" at bounding box center [44, 53] width 50 height 6
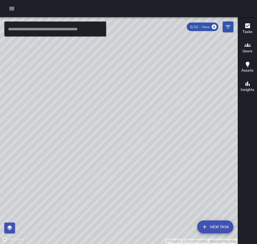
drag, startPoint x: 175, startPoint y: 92, endPoint x: 196, endPoint y: 65, distance: 34.3
click at [196, 65] on div "© Mapbox © OpenStreetMap Improve this map" at bounding box center [118, 130] width 237 height 227
drag, startPoint x: 136, startPoint y: 151, endPoint x: 156, endPoint y: 172, distance: 28.4
click at [158, 183] on div "© Mapbox © OpenStreetMap Improve this map" at bounding box center [118, 130] width 237 height 227
drag, startPoint x: 143, startPoint y: 195, endPoint x: 178, endPoint y: 96, distance: 104.7
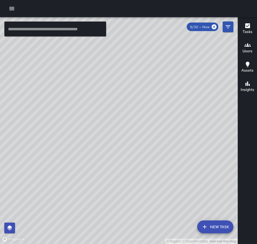
click at [178, 96] on div "© Mapbox © OpenStreetMap Improve this map" at bounding box center [118, 130] width 237 height 227
drag, startPoint x: 157, startPoint y: 185, endPoint x: 79, endPoint y: 238, distance: 94.8
click at [79, 243] on html "© Mapbox © OpenStreetMap Improve this map ​ New Task 9/30 — Now Map Layers Task…" at bounding box center [128, 122] width 257 height 244
drag, startPoint x: 111, startPoint y: 185, endPoint x: 28, endPoint y: 156, distance: 87.9
click at [28, 157] on div "© Mapbox © OpenStreetMap Improve this map" at bounding box center [118, 130] width 237 height 227
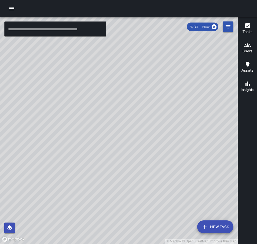
drag, startPoint x: 51, startPoint y: 195, endPoint x: 42, endPoint y: 151, distance: 45.5
click at [42, 151] on div "© Mapbox © OpenStreetMap Improve this map" at bounding box center [118, 130] width 237 height 227
drag, startPoint x: 46, startPoint y: 187, endPoint x: 91, endPoint y: 166, distance: 49.4
click at [91, 166] on div "© Mapbox © OpenStreetMap Improve this map" at bounding box center [118, 130] width 237 height 227
click at [10, 9] on icon "button" at bounding box center [11, 8] width 5 height 3
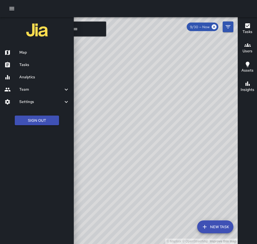
click at [27, 63] on h6 "Tasks" at bounding box center [44, 65] width 50 height 6
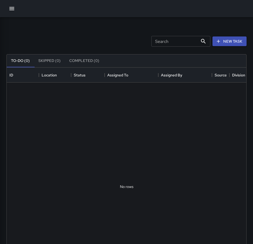
scroll to position [223, 235]
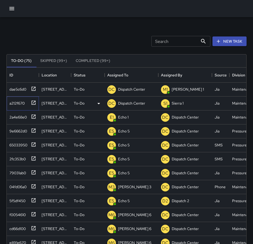
drag, startPoint x: 32, startPoint y: 104, endPoint x: 33, endPoint y: 107, distance: 3.1
click at [33, 105] on icon at bounding box center [33, 102] width 5 height 5
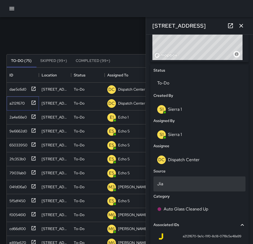
scroll to position [268, 0]
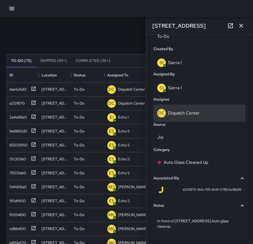
click at [185, 115] on p "Dispatch Center" at bounding box center [184, 113] width 32 height 6
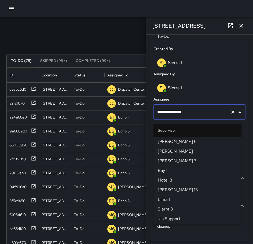
scroll to position [550, 0]
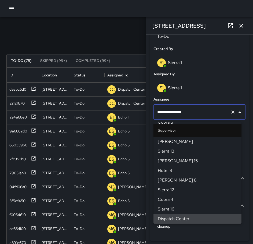
click at [215, 65] on div "S1 Sierra 1" at bounding box center [199, 62] width 84 height 9
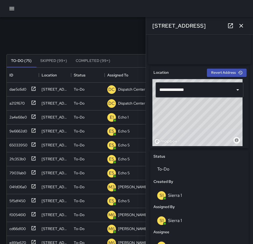
scroll to position [134, 0]
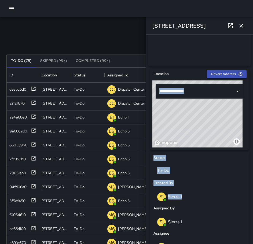
drag, startPoint x: 215, startPoint y: 206, endPoint x: 208, endPoint y: 124, distance: 82.0
click at [208, 124] on div "**********" at bounding box center [199, 227] width 98 height 318
click at [220, 190] on div "S1 Sierra 1" at bounding box center [199, 196] width 92 height 17
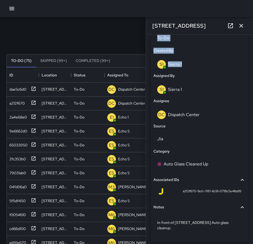
scroll to position [268, 0]
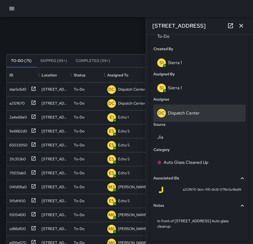
click at [194, 116] on p "Dispatch Center" at bounding box center [184, 113] width 32 height 6
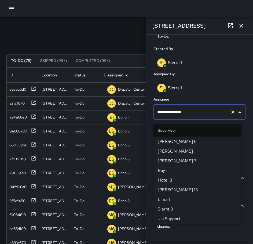
scroll to position [550, 0]
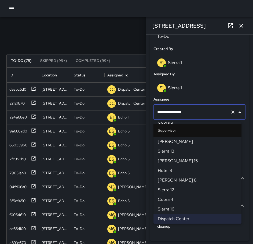
click at [230, 115] on icon "Clear" at bounding box center [232, 111] width 5 height 5
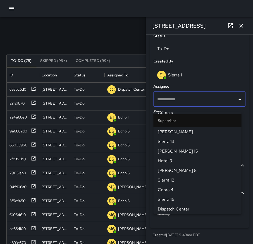
scroll to position [252, 0]
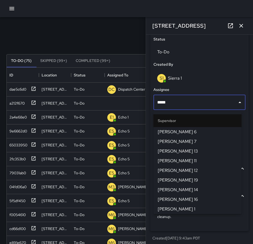
type input "******"
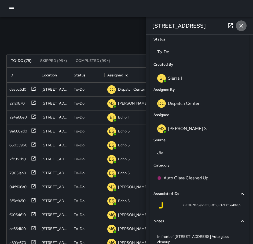
click at [243, 28] on icon "button" at bounding box center [241, 25] width 6 height 6
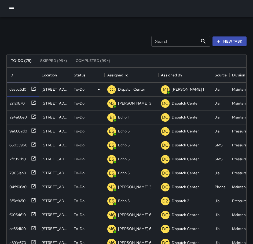
click at [32, 88] on icon at bounding box center [33, 88] width 5 height 5
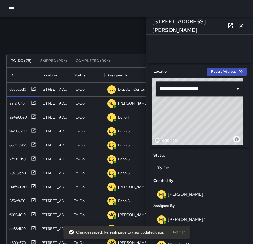
scroll to position [187, 0]
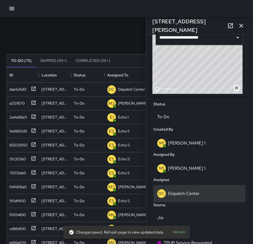
click at [188, 194] on p "Dispatch Center" at bounding box center [184, 193] width 32 height 6
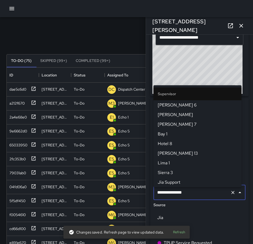
scroll to position [550, 0]
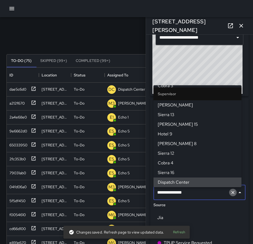
click at [230, 195] on icon "Clear" at bounding box center [232, 192] width 5 height 5
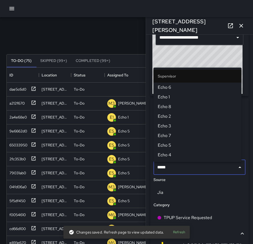
type input "******"
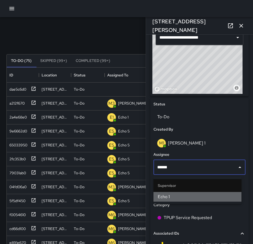
click at [219, 200] on li "Echo 1" at bounding box center [197, 197] width 88 height 10
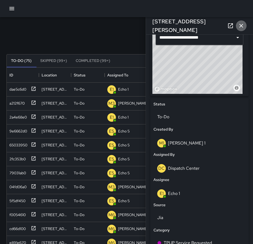
click at [241, 24] on icon "button" at bounding box center [241, 25] width 6 height 6
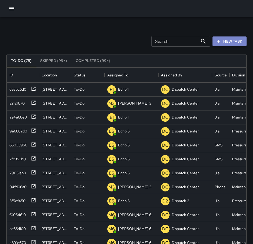
click at [230, 40] on button "New Task" at bounding box center [229, 41] width 34 height 10
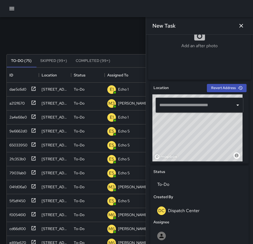
scroll to position [118, 0]
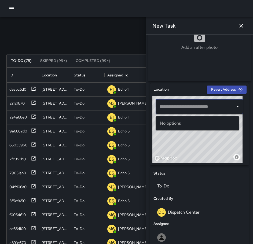
click at [208, 111] on input "text" at bounding box center [195, 107] width 75 height 10
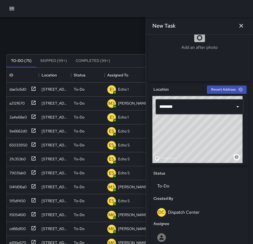
drag, startPoint x: 184, startPoint y: 153, endPoint x: 192, endPoint y: 139, distance: 16.2
click at [194, 138] on div "© Mapbox © OpenStreetMap Improve this map" at bounding box center [197, 129] width 90 height 67
drag, startPoint x: 195, startPoint y: 131, endPoint x: 185, endPoint y: 149, distance: 20.9
click at [185, 149] on div "© Mapbox © OpenStreetMap Improve this map" at bounding box center [197, 129] width 90 height 67
drag, startPoint x: 187, startPoint y: 141, endPoint x: 202, endPoint y: 116, distance: 28.9
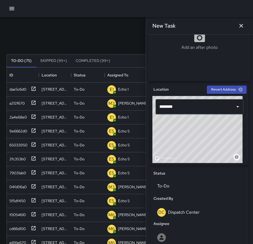
click at [202, 116] on div "© Mapbox © OpenStreetMap Improve this map ******** ​" at bounding box center [199, 129] width 94 height 67
drag, startPoint x: 188, startPoint y: 141, endPoint x: 183, endPoint y: 134, distance: 9.0
click at [183, 134] on div "© Mapbox © OpenStreetMap Improve this map" at bounding box center [197, 129] width 90 height 67
click at [197, 141] on div "© Mapbox © OpenStreetMap Improve this map" at bounding box center [197, 129] width 90 height 67
click at [183, 134] on div "© Mapbox © OpenStreetMap Improve this map" at bounding box center [197, 129] width 90 height 67
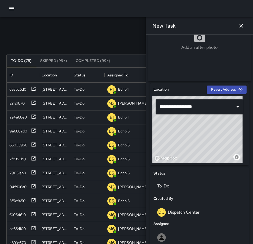
click at [203, 139] on div "© Mapbox © OpenStreetMap Improve this map" at bounding box center [197, 129] width 90 height 67
click at [206, 136] on div "© Mapbox © OpenStreetMap Improve this map" at bounding box center [197, 129] width 90 height 67
drag, startPoint x: 189, startPoint y: 140, endPoint x: 208, endPoint y: 123, distance: 25.8
click at [208, 123] on div "© Mapbox © OpenStreetMap Improve this map" at bounding box center [197, 129] width 90 height 67
drag, startPoint x: 188, startPoint y: 137, endPoint x: 197, endPoint y: 146, distance: 12.7
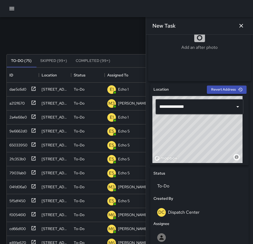
click at [197, 146] on div "© Mapbox © OpenStreetMap Improve this map" at bounding box center [197, 129] width 90 height 67
drag, startPoint x: 190, startPoint y: 143, endPoint x: 191, endPoint y: 150, distance: 6.7
click at [191, 150] on div "© Mapbox © OpenStreetMap Improve this map" at bounding box center [197, 129] width 90 height 67
drag, startPoint x: 190, startPoint y: 148, endPoint x: 215, endPoint y: 159, distance: 27.5
click at [215, 159] on div "© Mapbox © OpenStreetMap Improve this map" at bounding box center [197, 129] width 90 height 67
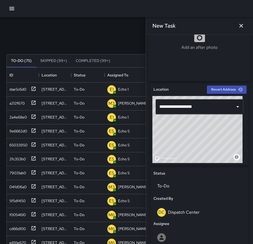
drag, startPoint x: 190, startPoint y: 146, endPoint x: 205, endPoint y: 152, distance: 16.2
click at [205, 152] on div "© Mapbox © OpenStreetMap Improve this map" at bounding box center [197, 129] width 90 height 67
click at [195, 148] on div "© Mapbox © OpenStreetMap Improve this map" at bounding box center [197, 129] width 90 height 67
drag, startPoint x: 196, startPoint y: 148, endPoint x: 204, endPoint y: 139, distance: 11.6
click at [204, 139] on div "© Mapbox © OpenStreetMap Improve this map" at bounding box center [197, 129] width 90 height 67
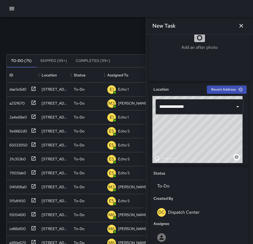
drag, startPoint x: 198, startPoint y: 142, endPoint x: 194, endPoint y: 152, distance: 10.8
click at [194, 152] on div "© Mapbox © OpenStreetMap Improve this map" at bounding box center [197, 129] width 90 height 67
drag, startPoint x: 198, startPoint y: 150, endPoint x: 189, endPoint y: 147, distance: 9.4
click at [189, 147] on div "© Mapbox © OpenStreetMap Improve this map" at bounding box center [197, 129] width 90 height 67
drag, startPoint x: 194, startPoint y: 156, endPoint x: 200, endPoint y: 142, distance: 15.2
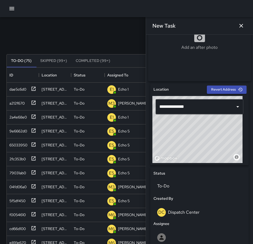
click at [200, 142] on div "© Mapbox © OpenStreetMap Improve this map" at bounding box center [197, 129] width 90 height 67
drag, startPoint x: 197, startPoint y: 149, endPoint x: 216, endPoint y: 160, distance: 21.9
click at [216, 160] on div "© Mapbox © OpenStreetMap Improve this map" at bounding box center [197, 129] width 90 height 67
drag, startPoint x: 191, startPoint y: 145, endPoint x: 197, endPoint y: 160, distance: 16.5
click at [197, 160] on div "© Mapbox © OpenStreetMap Improve this map" at bounding box center [197, 129] width 90 height 67
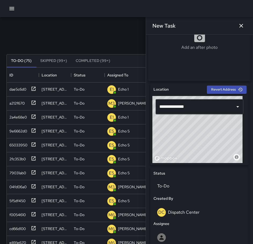
drag, startPoint x: 195, startPoint y: 150, endPoint x: 208, endPoint y: 154, distance: 13.0
click at [208, 154] on div "© Mapbox © OpenStreetMap Improve this map" at bounding box center [197, 129] width 90 height 67
drag, startPoint x: 206, startPoint y: 151, endPoint x: 201, endPoint y: 138, distance: 14.7
click at [201, 138] on div "© Mapbox © OpenStreetMap Improve this map" at bounding box center [197, 129] width 90 height 67
drag, startPoint x: 207, startPoint y: 144, endPoint x: 207, endPoint y: 160, distance: 15.5
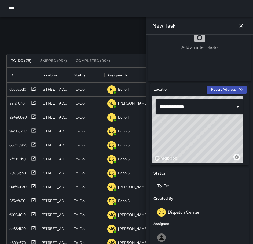
click at [207, 160] on div "© Mapbox © OpenStreetMap Improve this map" at bounding box center [197, 129] width 90 height 67
drag, startPoint x: 205, startPoint y: 150, endPoint x: 196, endPoint y: 145, distance: 10.1
click at [196, 145] on div "© Mapbox © OpenStreetMap Improve this map" at bounding box center [197, 129] width 90 height 67
drag, startPoint x: 196, startPoint y: 153, endPoint x: 204, endPoint y: 146, distance: 10.8
click at [204, 146] on div "© Mapbox © OpenStreetMap Improve this map" at bounding box center [197, 129] width 90 height 67
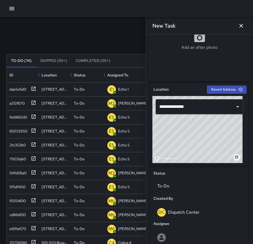
drag, startPoint x: 204, startPoint y: 139, endPoint x: 201, endPoint y: 149, distance: 10.4
click at [201, 149] on div "© Mapbox © OpenStreetMap Improve this map" at bounding box center [197, 129] width 90 height 67
drag, startPoint x: 201, startPoint y: 149, endPoint x: 213, endPoint y: 142, distance: 13.3
click at [213, 142] on div "© Mapbox © OpenStreetMap Improve this map" at bounding box center [197, 129] width 90 height 67
drag, startPoint x: 213, startPoint y: 142, endPoint x: 193, endPoint y: 148, distance: 20.2
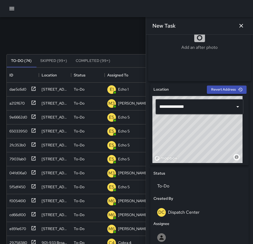
click at [193, 148] on div "© Mapbox © OpenStreetMap Improve this map" at bounding box center [197, 129] width 90 height 67
drag, startPoint x: 196, startPoint y: 155, endPoint x: 188, endPoint y: 141, distance: 15.6
click at [188, 141] on div "© Mapbox © OpenStreetMap Improve this map" at bounding box center [197, 129] width 90 height 67
drag, startPoint x: 197, startPoint y: 150, endPoint x: 190, endPoint y: 150, distance: 6.4
click at [191, 150] on div "© Mapbox © OpenStreetMap Improve this map" at bounding box center [197, 129] width 90 height 67
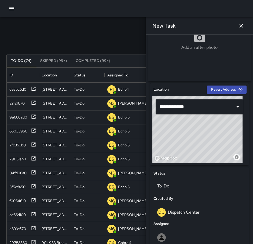
drag, startPoint x: 198, startPoint y: 152, endPoint x: 189, endPoint y: 150, distance: 9.3
click at [189, 150] on div "© Mapbox © OpenStreetMap Improve this map" at bounding box center [197, 129] width 90 height 67
drag, startPoint x: 198, startPoint y: 152, endPoint x: 190, endPoint y: 150, distance: 8.6
click at [190, 150] on div "© Mapbox © OpenStreetMap Improve this map" at bounding box center [197, 129] width 90 height 67
drag, startPoint x: 193, startPoint y: 154, endPoint x: 204, endPoint y: 147, distance: 12.8
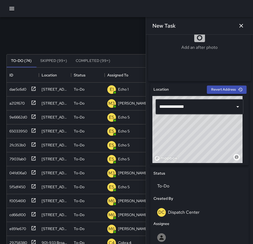
click at [204, 147] on div "© Mapbox © OpenStreetMap Improve this map" at bounding box center [197, 129] width 90 height 67
drag, startPoint x: 191, startPoint y: 146, endPoint x: 198, endPoint y: 150, distance: 7.5
click at [198, 150] on div "© Mapbox © OpenStreetMap Improve this map" at bounding box center [197, 129] width 90 height 67
drag, startPoint x: 193, startPoint y: 146, endPoint x: 202, endPoint y: 148, distance: 8.9
click at [202, 148] on div "© Mapbox © OpenStreetMap Improve this map" at bounding box center [197, 129] width 90 height 67
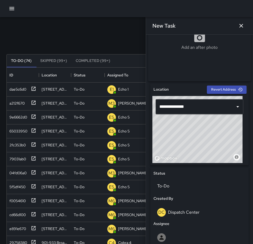
type input "**********"
drag, startPoint x: 191, startPoint y: 143, endPoint x: 197, endPoint y: 147, distance: 7.4
click at [197, 147] on div "© Mapbox © OpenStreetMap Improve this map" at bounding box center [197, 129] width 90 height 67
drag, startPoint x: 193, startPoint y: 144, endPoint x: 197, endPoint y: 146, distance: 4.8
click at [197, 146] on div "© Mapbox © OpenStreetMap Improve this map" at bounding box center [197, 129] width 90 height 67
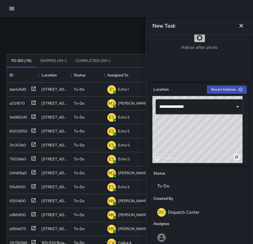
drag, startPoint x: 189, startPoint y: 142, endPoint x: 195, endPoint y: 146, distance: 7.0
click at [195, 146] on div "© Mapbox © OpenStreetMap Improve this map" at bounding box center [197, 129] width 90 height 67
drag, startPoint x: 192, startPoint y: 141, endPoint x: 195, endPoint y: 143, distance: 3.8
click at [195, 143] on div "© Mapbox © OpenStreetMap Improve this map" at bounding box center [197, 129] width 90 height 67
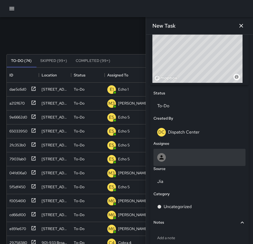
scroll to position [199, 0]
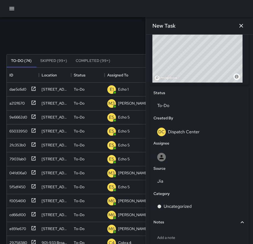
click at [177, 134] on p "Dispatch Center" at bounding box center [184, 132] width 32 height 6
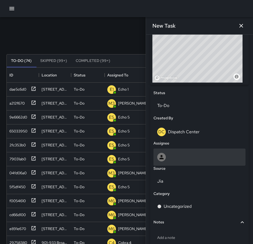
click at [176, 156] on div at bounding box center [199, 157] width 84 height 9
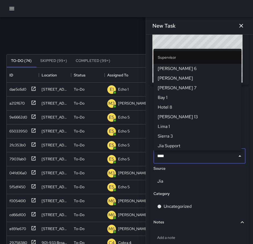
type input "*****"
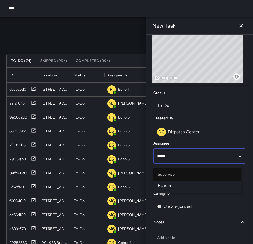
click at [182, 186] on span "Echo 5" at bounding box center [196, 185] width 79 height 6
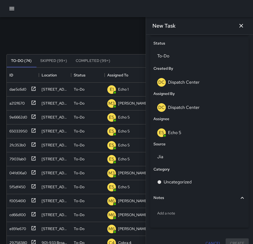
scroll to position [259, 0]
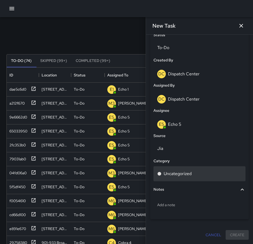
click at [195, 173] on div "Uncategorized" at bounding box center [199, 173] width 84 height 6
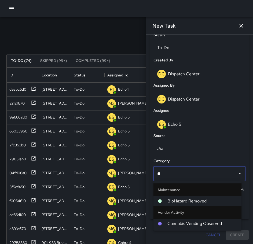
type input "***"
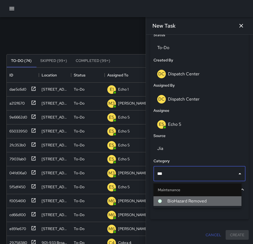
click at [188, 197] on li "BioHazard Removed" at bounding box center [197, 201] width 88 height 10
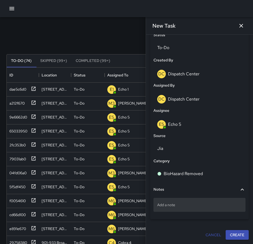
click at [185, 204] on p "Add a note" at bounding box center [199, 204] width 84 height 5
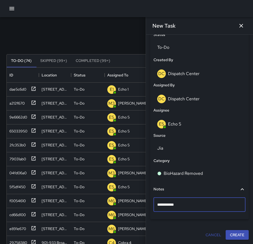
type textarea "**********"
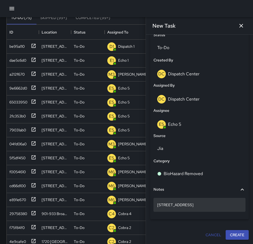
scroll to position [54, 0]
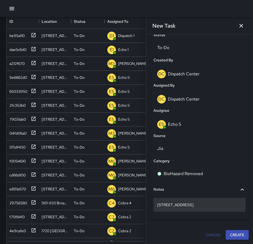
click at [200, 205] on p "[STREET_ADDRESS]" at bounding box center [199, 204] width 84 height 5
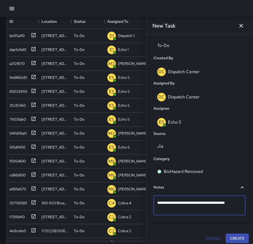
type textarea "**********"
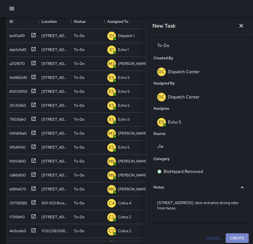
click at [240, 237] on button "Create" at bounding box center [236, 238] width 23 height 10
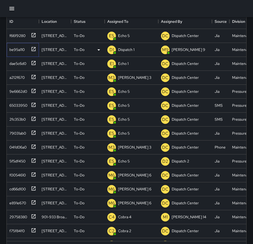
click at [35, 50] on icon at bounding box center [33, 48] width 5 height 5
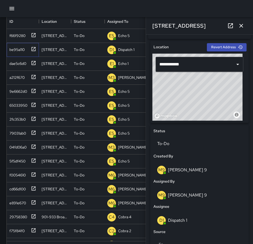
scroll to position [187, 0]
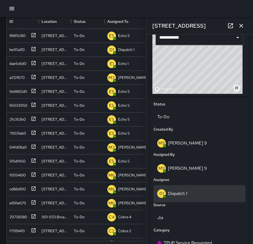
click at [193, 196] on div "D1 Dispatch 1" at bounding box center [199, 193] width 84 height 9
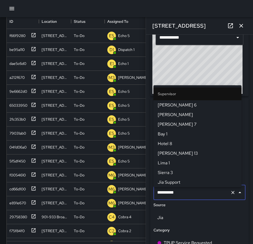
scroll to position [357, 0]
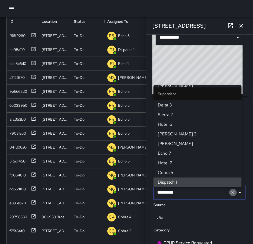
click at [230, 194] on icon "Clear" at bounding box center [232, 192] width 5 height 5
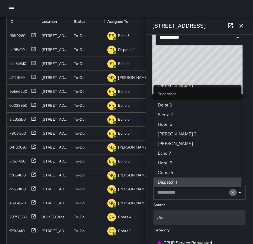
scroll to position [0, 0]
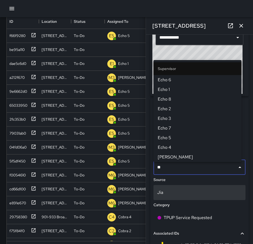
type input "***"
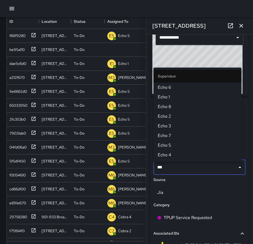
click at [179, 97] on span "Echo 1" at bounding box center [196, 97] width 79 height 6
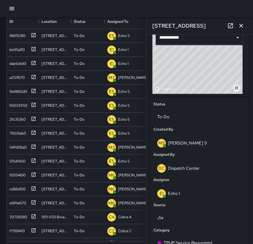
click at [241, 25] on icon "button" at bounding box center [241, 26] width 4 height 4
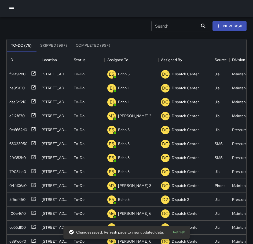
scroll to position [16, 0]
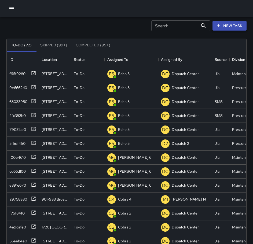
click at [217, 26] on icon "button" at bounding box center [217, 25] width 5 height 5
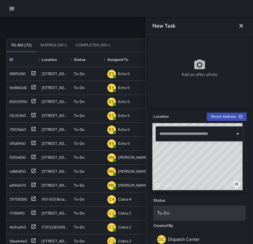
scroll to position [107, 0]
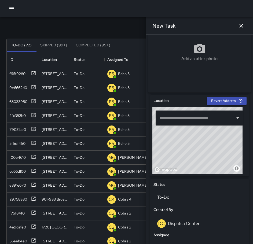
drag, startPoint x: 183, startPoint y: 154, endPoint x: 230, endPoint y: 160, distance: 47.0
click at [230, 160] on div "© Mapbox © OpenStreetMap Improve this map" at bounding box center [197, 140] width 90 height 67
click at [191, 147] on div "© Mapbox © OpenStreetMap Improve this map" at bounding box center [197, 140] width 90 height 67
click at [203, 152] on div "© Mapbox © OpenStreetMap Improve this map" at bounding box center [197, 140] width 90 height 67
drag, startPoint x: 203, startPoint y: 154, endPoint x: 199, endPoint y: 145, distance: 10.2
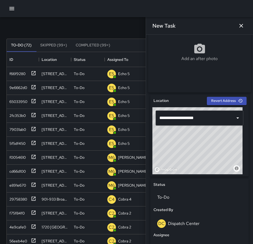
click at [199, 145] on div "© Mapbox © OpenStreetMap Improve this map" at bounding box center [197, 140] width 90 height 67
drag, startPoint x: 204, startPoint y: 144, endPoint x: 197, endPoint y: 162, distance: 19.0
click at [197, 162] on div "© Mapbox © OpenStreetMap Improve this map" at bounding box center [197, 140] width 90 height 67
drag, startPoint x: 204, startPoint y: 163, endPoint x: 204, endPoint y: 160, distance: 3.0
click at [204, 160] on div "© Mapbox © OpenStreetMap Improve this map" at bounding box center [197, 140] width 90 height 67
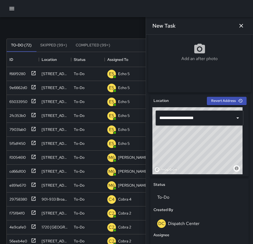
drag, startPoint x: 205, startPoint y: 162, endPoint x: 205, endPoint y: 158, distance: 3.7
click at [205, 158] on div "© Mapbox © OpenStreetMap Improve this map" at bounding box center [197, 140] width 90 height 67
drag, startPoint x: 205, startPoint y: 161, endPoint x: 188, endPoint y: 157, distance: 17.3
click at [188, 157] on div "© Mapbox © OpenStreetMap Improve this map" at bounding box center [197, 140] width 90 height 67
type input "**********"
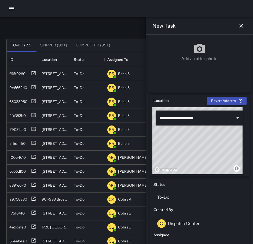
drag, startPoint x: 188, startPoint y: 158, endPoint x: 191, endPoint y: 158, distance: 2.7
click at [191, 158] on div "© Mapbox © OpenStreetMap Improve this map" at bounding box center [197, 140] width 90 height 67
click at [191, 156] on div "© Mapbox © OpenStreetMap Improve this map" at bounding box center [197, 140] width 90 height 67
drag, startPoint x: 192, startPoint y: 156, endPoint x: 192, endPoint y: 162, distance: 5.7
click at [192, 162] on div "© Mapbox © OpenStreetMap Improve this map" at bounding box center [197, 140] width 90 height 67
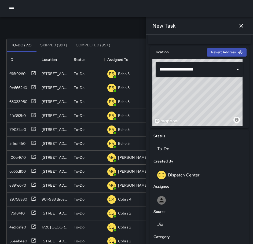
scroll to position [161, 0]
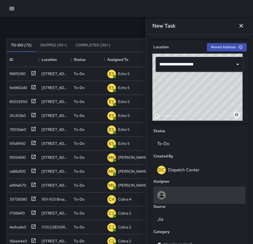
click at [191, 193] on div at bounding box center [199, 195] width 84 height 9
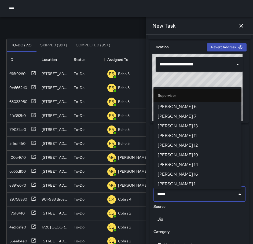
type input "******"
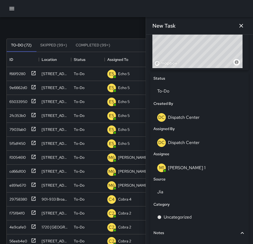
scroll to position [259, 0]
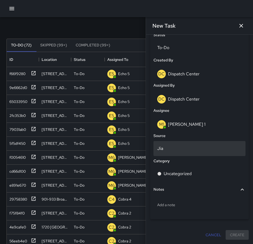
click at [165, 152] on div "Jia" at bounding box center [199, 148] width 92 height 15
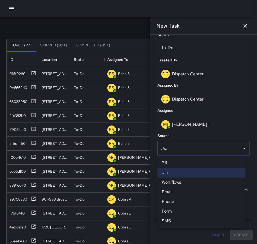
click at [167, 200] on li "Phone" at bounding box center [201, 202] width 88 height 10
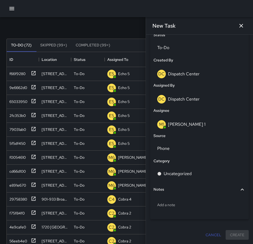
scroll to position [4, 4]
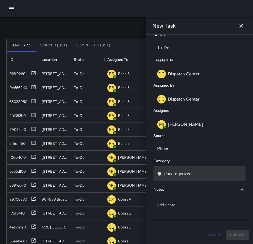
click at [179, 175] on p "Uncategorized" at bounding box center [177, 173] width 28 height 6
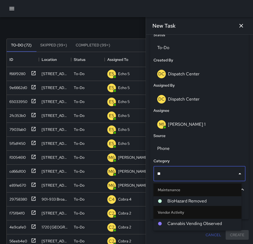
type input "***"
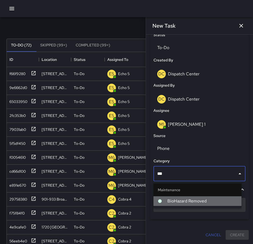
click at [175, 201] on span "BioHazard Removed" at bounding box center [202, 201] width 70 height 6
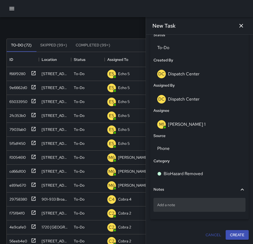
click at [184, 204] on p "Add a note" at bounding box center [199, 204] width 84 height 5
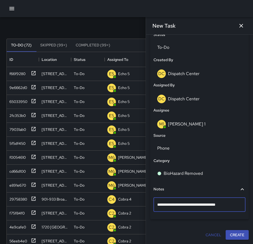
type textarea "**********"
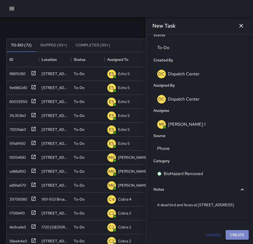
click at [229, 234] on button "Create" at bounding box center [236, 235] width 23 height 10
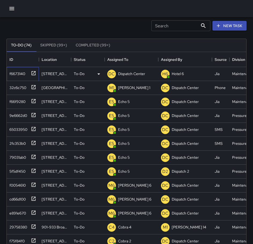
click at [35, 74] on icon at bounding box center [34, 73] width 4 height 4
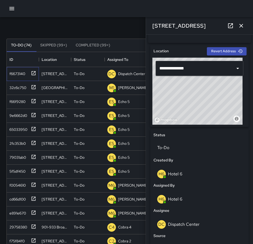
scroll to position [161, 0]
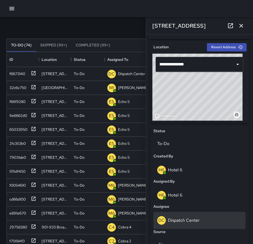
click at [190, 219] on div "DC Dispatch Center" at bounding box center [199, 220] width 84 height 9
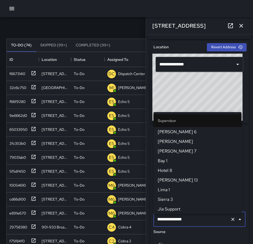
scroll to position [550, 0]
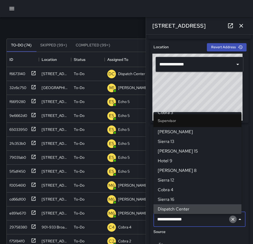
click at [230, 220] on icon "Clear" at bounding box center [232, 218] width 5 height 5
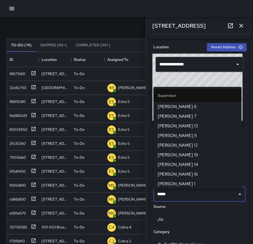
type input "******"
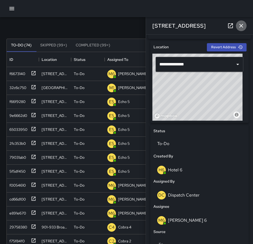
click at [244, 24] on button "button" at bounding box center [240, 25] width 11 height 11
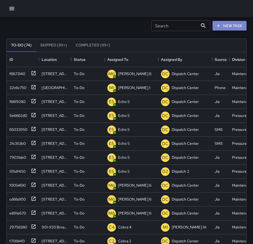
click at [220, 26] on icon "button" at bounding box center [217, 25] width 3 height 3
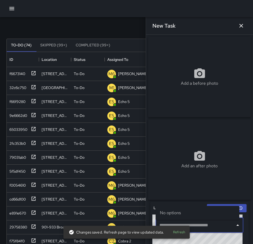
click at [194, 228] on input "text" at bounding box center [195, 225] width 75 height 10
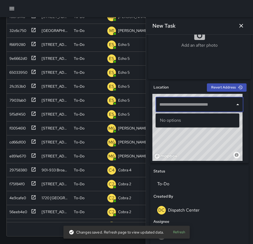
scroll to position [121, 0]
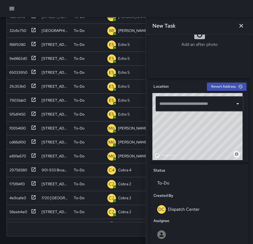
drag, startPoint x: 187, startPoint y: 151, endPoint x: 216, endPoint y: 160, distance: 30.5
click at [216, 160] on div "© Mapbox © OpenStreetMap Improve this map" at bounding box center [197, 126] width 90 height 67
drag, startPoint x: 198, startPoint y: 139, endPoint x: 174, endPoint y: 99, distance: 46.9
click at [174, 99] on div "© Mapbox © OpenStreetMap Improve this map ​" at bounding box center [199, 126] width 94 height 67
drag, startPoint x: 182, startPoint y: 140, endPoint x: 207, endPoint y: 142, distance: 25.8
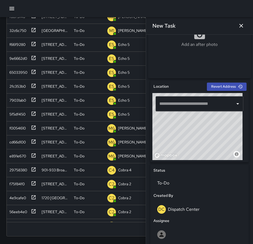
click at [207, 142] on div "© Mapbox © OpenStreetMap Improve this map" at bounding box center [197, 126] width 90 height 67
click at [200, 137] on div "© Mapbox © OpenStreetMap Improve this map" at bounding box center [197, 126] width 90 height 67
drag, startPoint x: 202, startPoint y: 133, endPoint x: 167, endPoint y: 148, distance: 39.0
click at [167, 148] on div "© Mapbox © OpenStreetMap Improve this map" at bounding box center [197, 126] width 90 height 67
type input "**********"
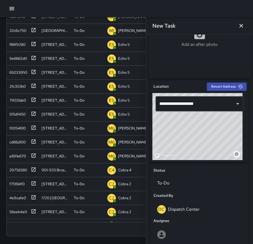
scroll to position [202, 0]
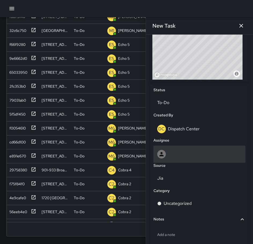
click at [179, 158] on div at bounding box center [199, 154] width 84 height 9
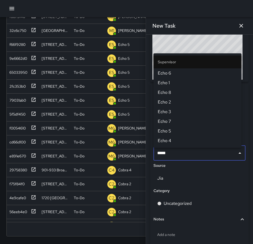
type input "******"
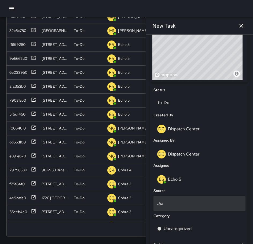
click at [168, 209] on div "Jia" at bounding box center [199, 203] width 92 height 15
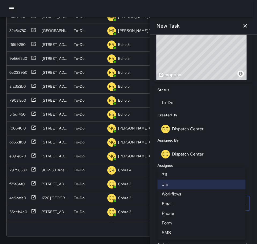
click at [171, 213] on li "Phone" at bounding box center [201, 213] width 88 height 10
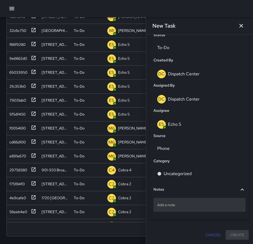
scroll to position [259, 0]
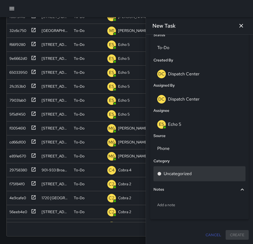
click at [171, 176] on p "Uncategorized" at bounding box center [177, 173] width 28 height 6
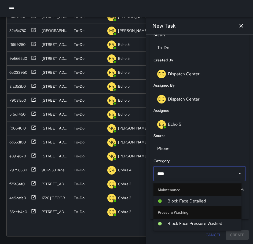
type input "*****"
click at [178, 203] on span "Block Face Detailed" at bounding box center [202, 201] width 70 height 6
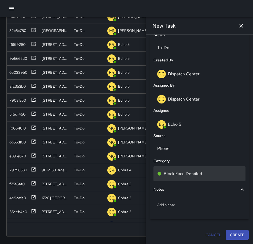
click at [190, 175] on p "Block Face Detailed" at bounding box center [182, 173] width 38 height 6
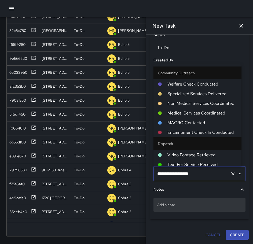
scroll to position [354, 0]
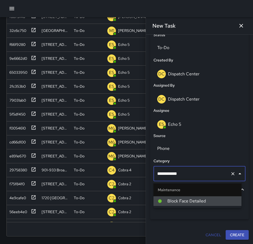
type input "**********"
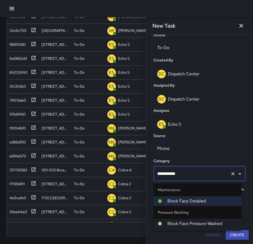
click at [200, 224] on span "Block Face Pressure Washed" at bounding box center [202, 223] width 70 height 6
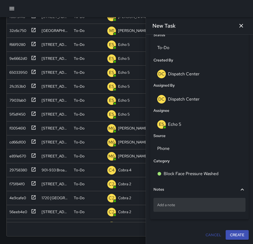
click at [171, 204] on p "Add a note" at bounding box center [199, 204] width 84 height 5
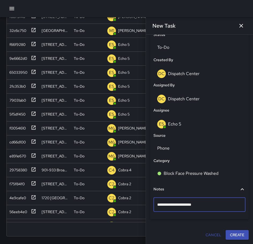
type textarea "**********"
click at [225, 234] on button "Create" at bounding box center [236, 235] width 23 height 10
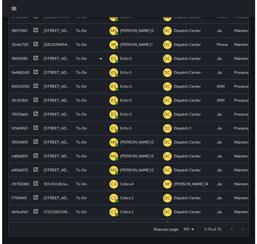
scroll to position [46, 0]
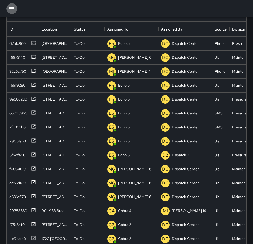
click at [15, 8] on icon "button" at bounding box center [12, 8] width 6 height 6
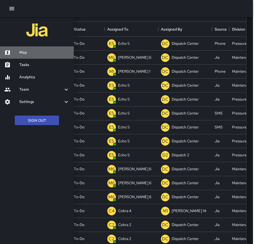
click at [21, 51] on h6 "Map" at bounding box center [44, 53] width 50 height 6
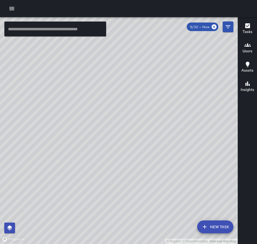
drag, startPoint x: 152, startPoint y: 169, endPoint x: 58, endPoint y: 157, distance: 95.0
click at [52, 156] on div "© Mapbox © OpenStreetMap Improve this map" at bounding box center [118, 130] width 237 height 227
drag, startPoint x: 119, startPoint y: 167, endPoint x: 187, endPoint y: 194, distance: 73.0
click at [187, 194] on div "© Mapbox © OpenStreetMap Improve this map" at bounding box center [118, 130] width 237 height 227
drag, startPoint x: 119, startPoint y: 191, endPoint x: 91, endPoint y: 226, distance: 45.2
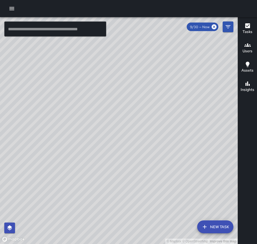
click at [91, 226] on div "© Mapbox © OpenStreetMap Improve this map" at bounding box center [118, 130] width 237 height 227
drag, startPoint x: 157, startPoint y: 152, endPoint x: 150, endPoint y: 158, distance: 10.3
click at [150, 158] on div "© Mapbox © OpenStreetMap Improve this map" at bounding box center [118, 130] width 237 height 227
click at [13, 6] on icon "button" at bounding box center [12, 8] width 6 height 6
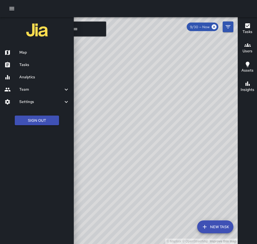
click at [31, 66] on h6 "Tasks" at bounding box center [44, 65] width 50 height 6
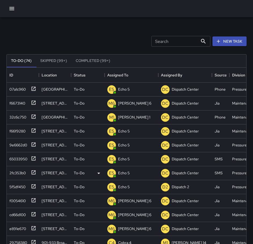
scroll to position [223, 235]
click at [14, 10] on icon "button" at bounding box center [11, 8] width 5 height 3
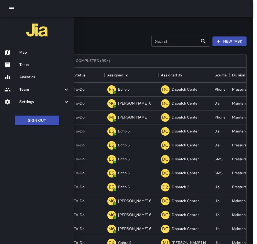
click at [24, 50] on h6 "Map" at bounding box center [44, 53] width 50 height 6
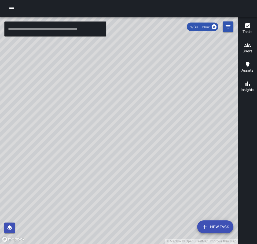
drag, startPoint x: 116, startPoint y: 154, endPoint x: 104, endPoint y: 126, distance: 30.7
click at [104, 126] on div "© Mapbox © OpenStreetMap Improve this map" at bounding box center [118, 130] width 237 height 227
drag, startPoint x: 124, startPoint y: 100, endPoint x: 70, endPoint y: 167, distance: 86.4
click at [70, 167] on div "© Mapbox © OpenStreetMap Improve this map" at bounding box center [118, 130] width 237 height 227
drag, startPoint x: 128, startPoint y: 112, endPoint x: 80, endPoint y: 89, distance: 53.9
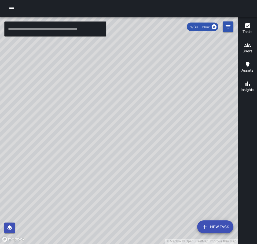
click at [74, 95] on div "© Mapbox © OpenStreetMap Improve this map" at bounding box center [118, 130] width 237 height 227
drag, startPoint x: 183, startPoint y: 111, endPoint x: 200, endPoint y: 93, distance: 24.6
click at [200, 93] on div "© Mapbox © OpenStreetMap Improve this map" at bounding box center [118, 130] width 237 height 227
drag, startPoint x: 159, startPoint y: 84, endPoint x: 168, endPoint y: 91, distance: 11.5
click at [168, 91] on div "© Mapbox © OpenStreetMap Improve this map" at bounding box center [118, 130] width 237 height 227
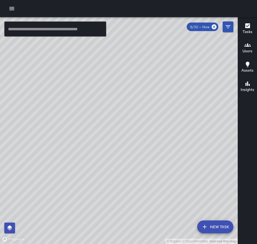
drag, startPoint x: 112, startPoint y: 90, endPoint x: 142, endPoint y: 87, distance: 29.6
click at [142, 87] on div "© Mapbox © OpenStreetMap Improve this map" at bounding box center [118, 130] width 237 height 227
drag, startPoint x: 197, startPoint y: 196, endPoint x: 156, endPoint y: 151, distance: 60.7
click at [156, 151] on div "© Mapbox © OpenStreetMap Improve this map" at bounding box center [118, 130] width 237 height 227
drag, startPoint x: 97, startPoint y: 199, endPoint x: 140, endPoint y: 182, distance: 46.1
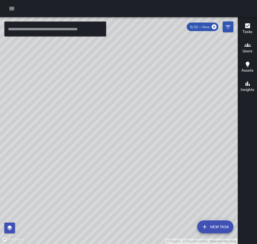
click at [140, 182] on div "© Mapbox © OpenStreetMap Improve this map" at bounding box center [118, 130] width 237 height 227
drag, startPoint x: 171, startPoint y: 202, endPoint x: 149, endPoint y: 193, distance: 23.8
click at [149, 193] on div "© Mapbox © OpenStreetMap Improve this map" at bounding box center [118, 130] width 237 height 227
drag, startPoint x: 168, startPoint y: 190, endPoint x: 152, endPoint y: 180, distance: 19.5
click at [152, 180] on div "© Mapbox © OpenStreetMap Improve this map" at bounding box center [118, 130] width 237 height 227
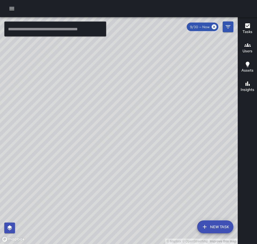
drag, startPoint x: 170, startPoint y: 169, endPoint x: 155, endPoint y: 168, distance: 14.8
click at [155, 168] on div "© Mapbox © OpenStreetMap Improve this map" at bounding box center [118, 130] width 237 height 227
click at [15, 8] on button "button" at bounding box center [11, 8] width 11 height 11
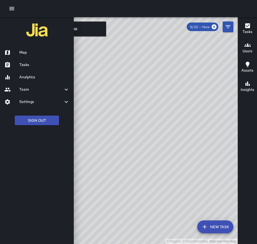
click at [31, 63] on h6 "Tasks" at bounding box center [44, 65] width 50 height 6
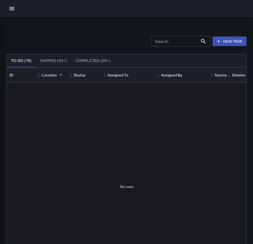
scroll to position [223, 235]
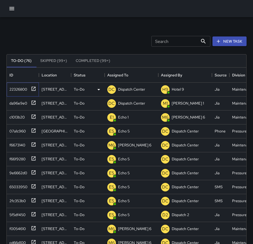
click at [34, 88] on icon at bounding box center [33, 88] width 5 height 5
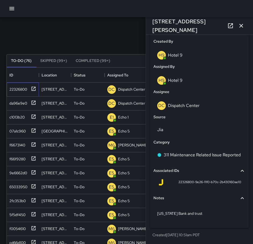
scroll to position [277, 0]
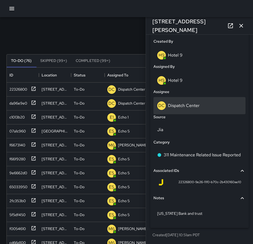
click at [187, 107] on p "Dispatch Center" at bounding box center [184, 106] width 32 height 6
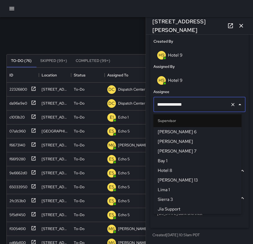
scroll to position [550, 0]
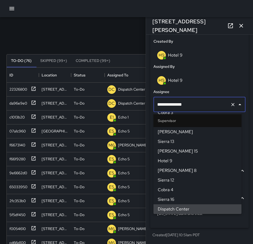
drag, startPoint x: 194, startPoint y: 105, endPoint x: 175, endPoint y: 105, distance: 19.6
click at [175, 105] on input "**********" at bounding box center [192, 104] width 72 height 10
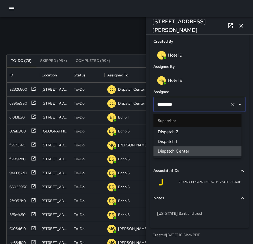
scroll to position [0, 0]
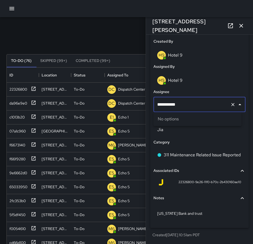
type input "**********"
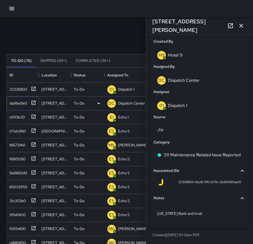
click at [33, 104] on icon at bounding box center [33, 102] width 5 height 5
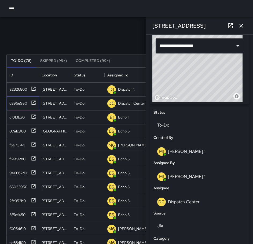
scroll to position [187, 0]
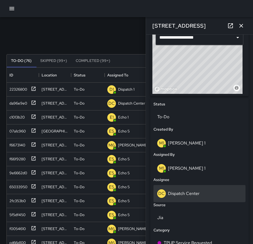
click at [193, 196] on p "Dispatch Center" at bounding box center [184, 193] width 32 height 6
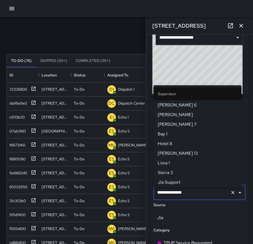
scroll to position [550, 0]
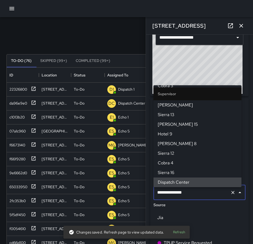
click at [231, 194] on icon "Clear" at bounding box center [232, 192] width 3 height 3
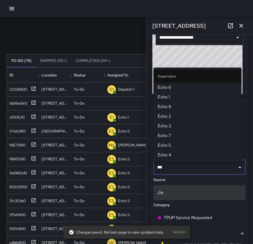
type input "****"
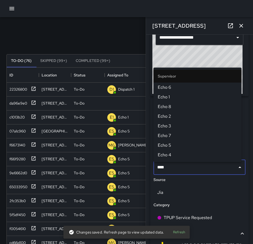
click at [184, 99] on span "Echo 1" at bounding box center [196, 97] width 79 height 6
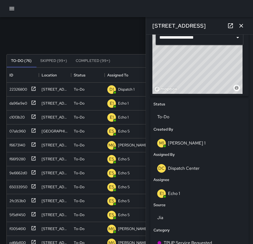
click at [238, 27] on icon "button" at bounding box center [241, 25] width 6 height 6
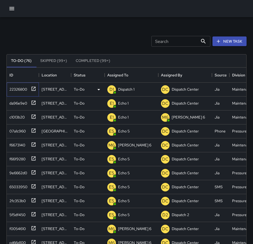
click at [33, 87] on icon at bounding box center [33, 88] width 5 height 5
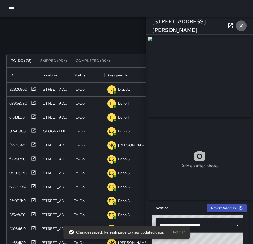
click at [242, 25] on icon "button" at bounding box center [241, 25] width 6 height 6
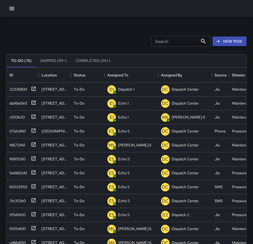
click at [224, 43] on button "New Task" at bounding box center [229, 41] width 34 height 10
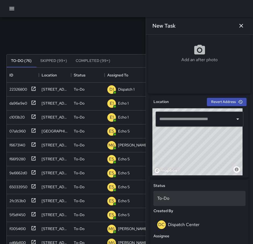
scroll to position [107, 0]
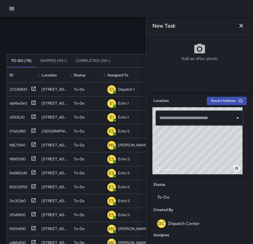
drag, startPoint x: 192, startPoint y: 156, endPoint x: 215, endPoint y: 156, distance: 22.8
click at [215, 156] on div "© Mapbox © OpenStreetMap Improve this map" at bounding box center [197, 140] width 90 height 67
click at [201, 149] on div "© Mapbox © OpenStreetMap Improve this map" at bounding box center [197, 140] width 90 height 67
type input "**********"
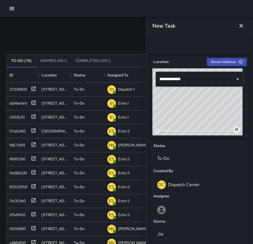
scroll to position [214, 0]
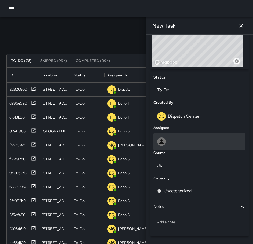
click at [187, 144] on div at bounding box center [199, 141] width 84 height 9
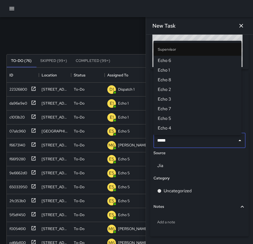
type input "******"
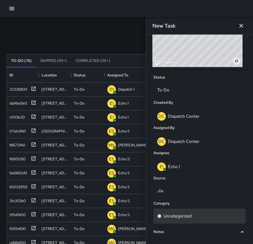
click at [192, 217] on div "Uncategorized" at bounding box center [199, 216] width 84 height 6
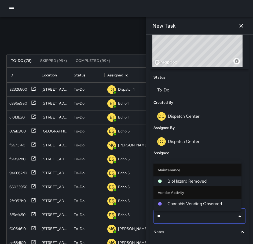
type input "*"
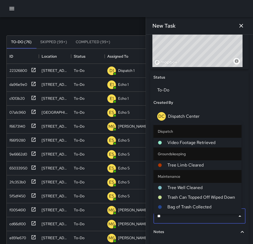
scroll to position [27, 0]
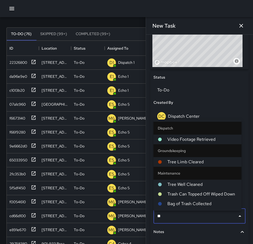
type input "*"
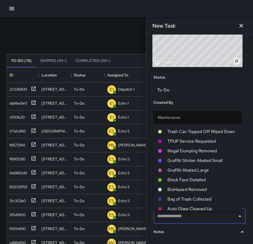
scroll to position [375, 0]
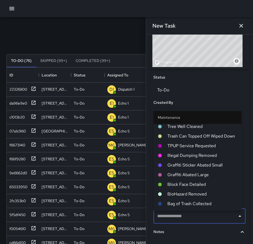
click at [192, 138] on span "Trash Can Topped Off Wiped Down" at bounding box center [202, 136] width 70 height 6
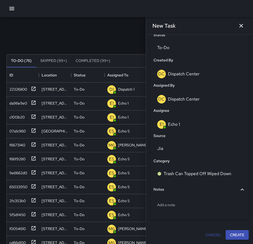
scroll to position [259, 0]
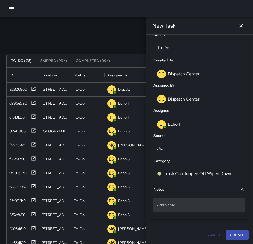
click at [184, 206] on p "Add a note" at bounding box center [199, 204] width 84 height 5
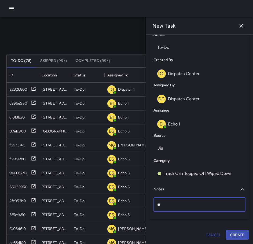
type textarea "*"
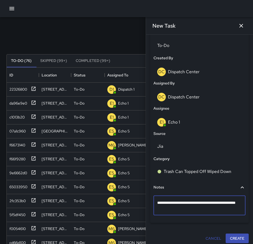
type textarea "**********"
click at [230, 240] on button "Create" at bounding box center [236, 238] width 23 height 10
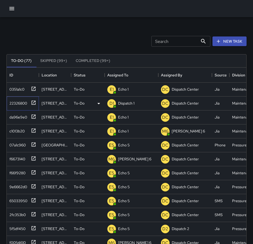
click at [35, 103] on icon at bounding box center [33, 102] width 5 height 5
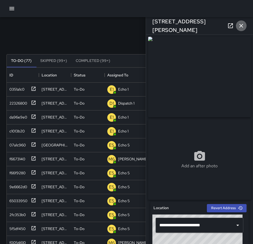
click at [239, 23] on icon "button" at bounding box center [241, 25] width 6 height 6
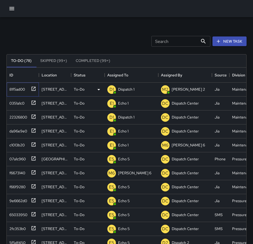
click at [33, 88] on icon at bounding box center [33, 88] width 5 height 5
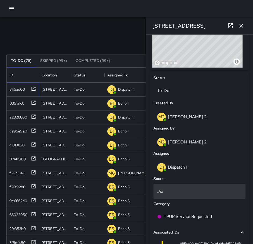
scroll to position [214, 0]
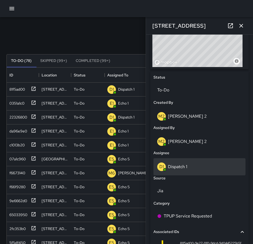
click at [184, 169] on p "Dispatch 1" at bounding box center [177, 167] width 19 height 6
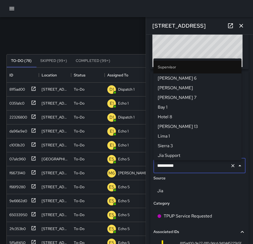
scroll to position [357, 0]
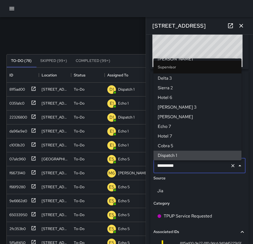
click at [230, 167] on icon "Clear" at bounding box center [232, 165] width 5 height 5
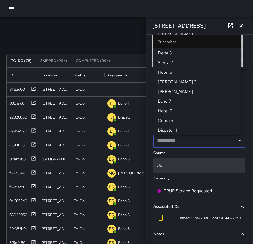
scroll to position [0, 0]
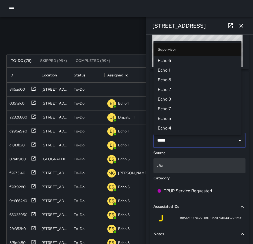
type input "******"
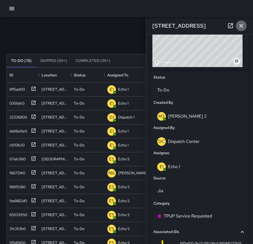
click at [243, 27] on icon "button" at bounding box center [241, 25] width 6 height 6
